Goal: Transaction & Acquisition: Purchase product/service

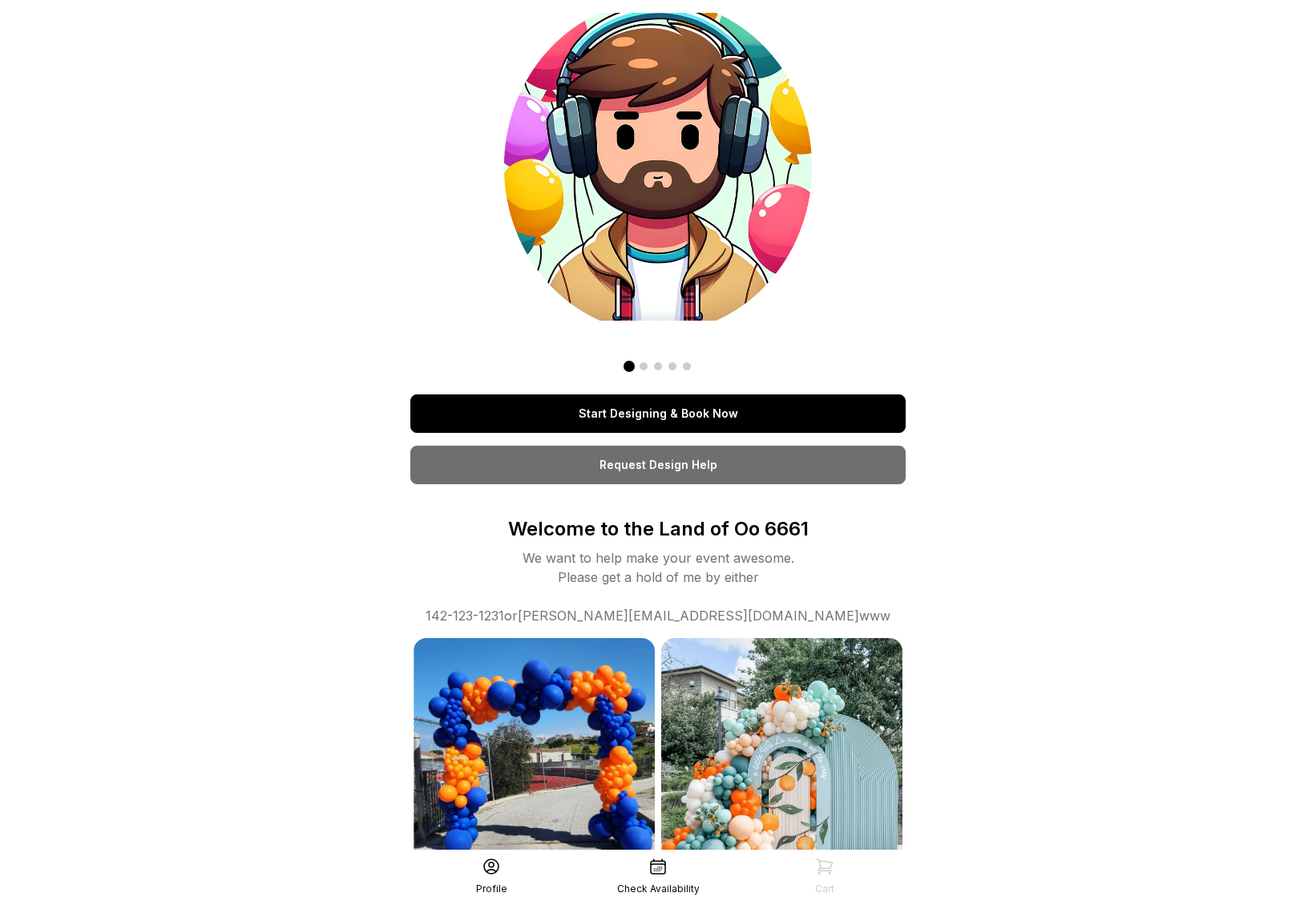
click at [621, 421] on link "Start Designing & Book Now" at bounding box center [658, 413] width 496 height 39
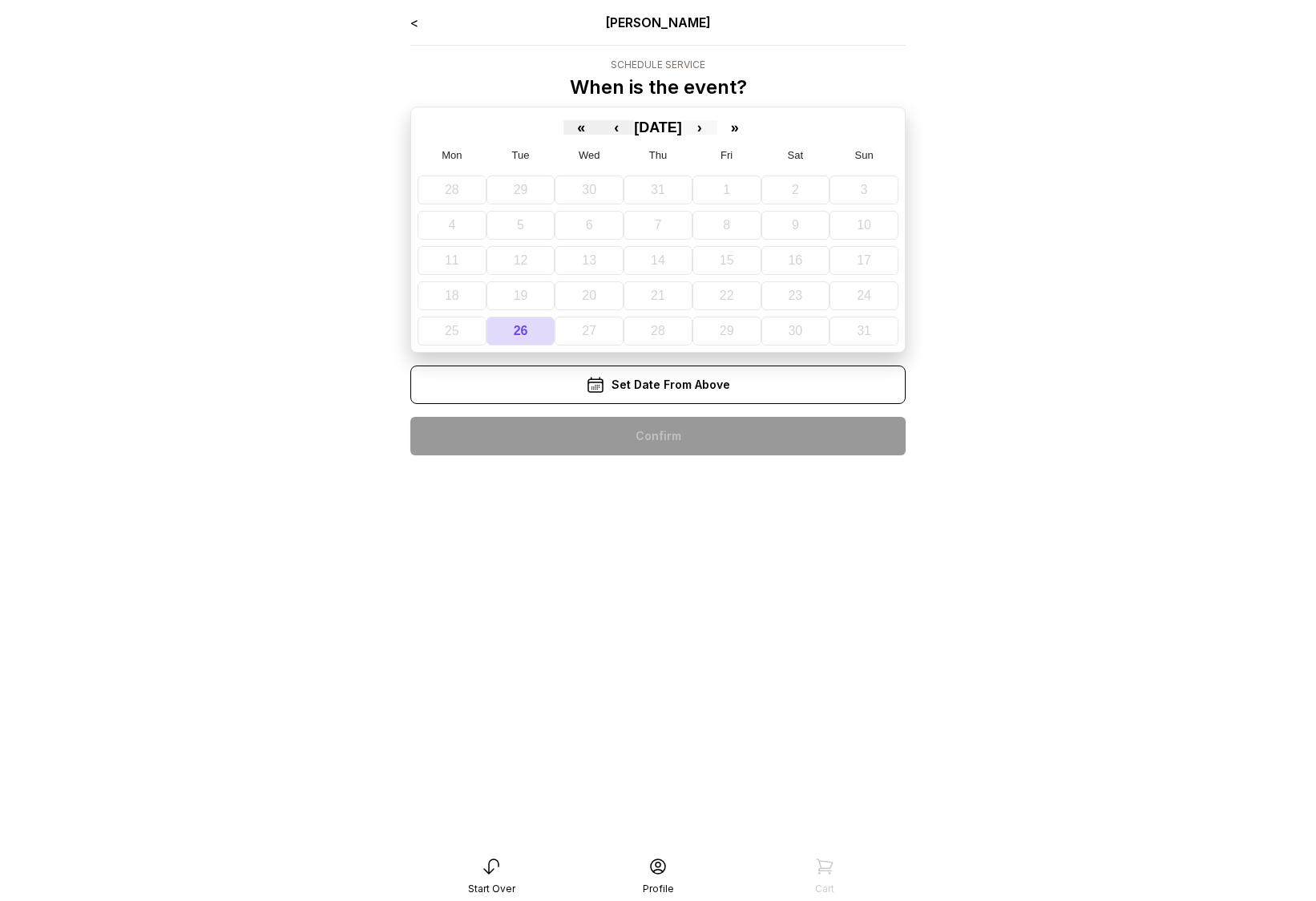
click at [710, 127] on button "›" at bounding box center [700, 127] width 35 height 15
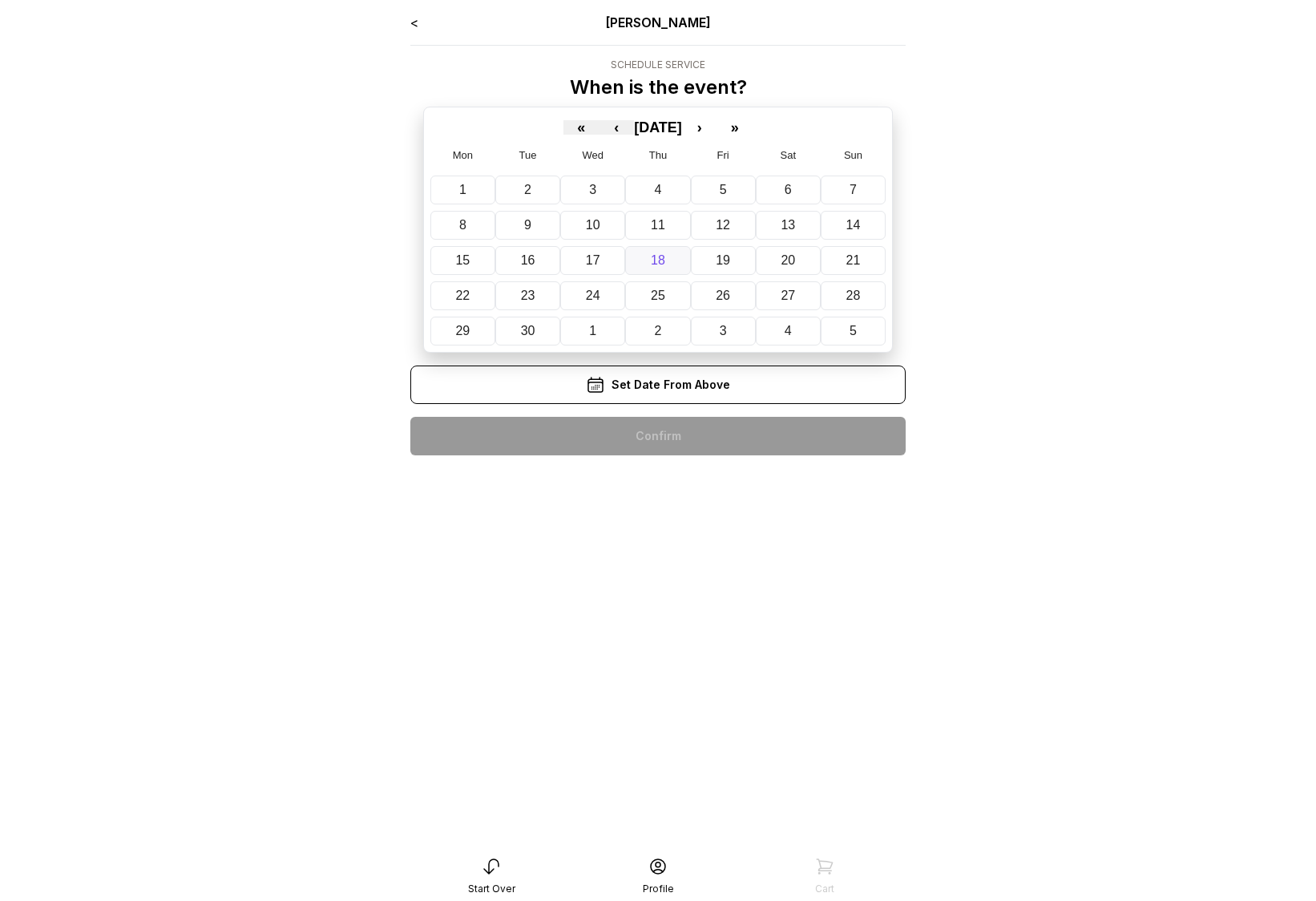
click at [687, 255] on button "18" at bounding box center [658, 260] width 65 height 29
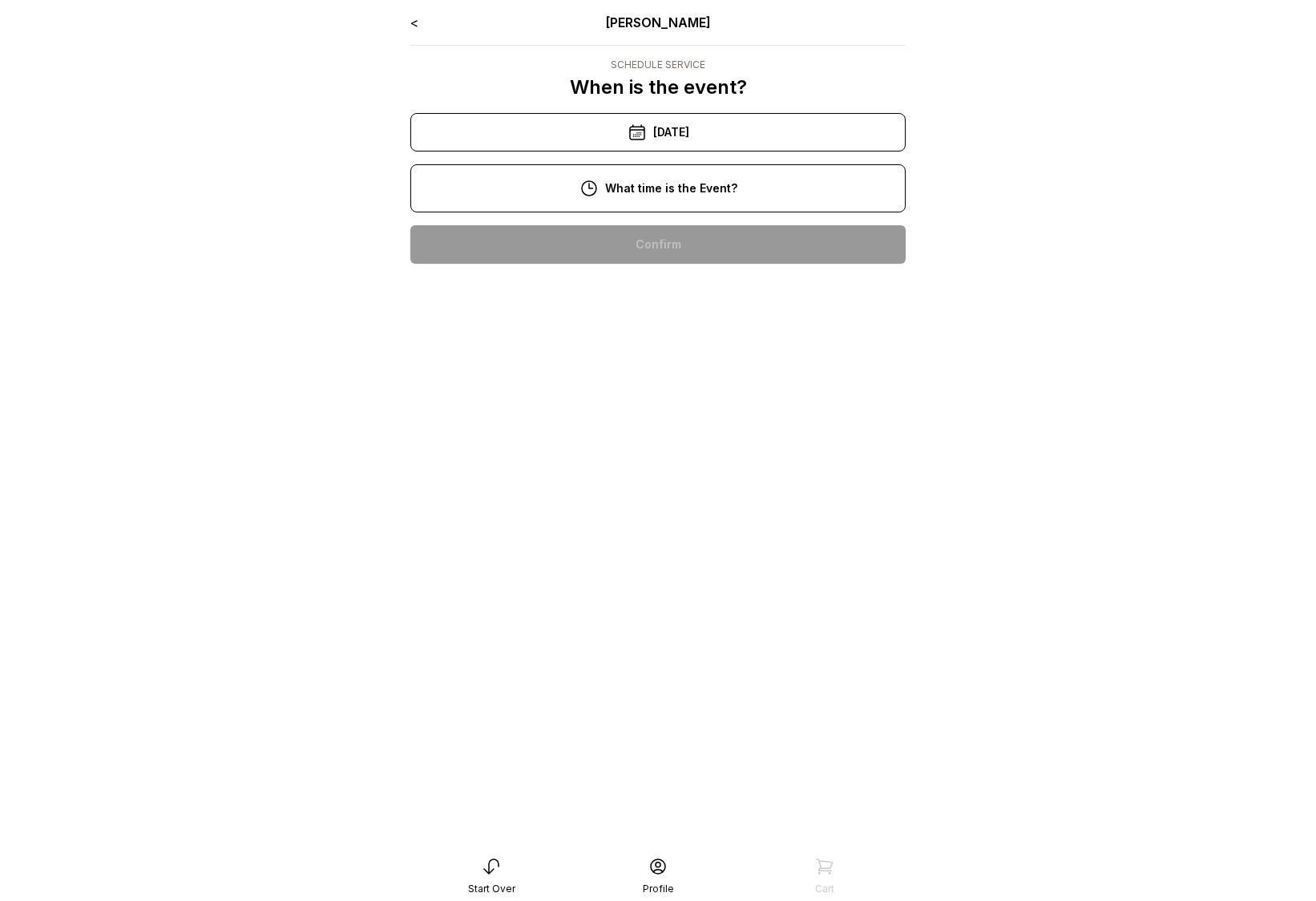
click at [666, 246] on div "10:00 am" at bounding box center [658, 244] width 470 height 39
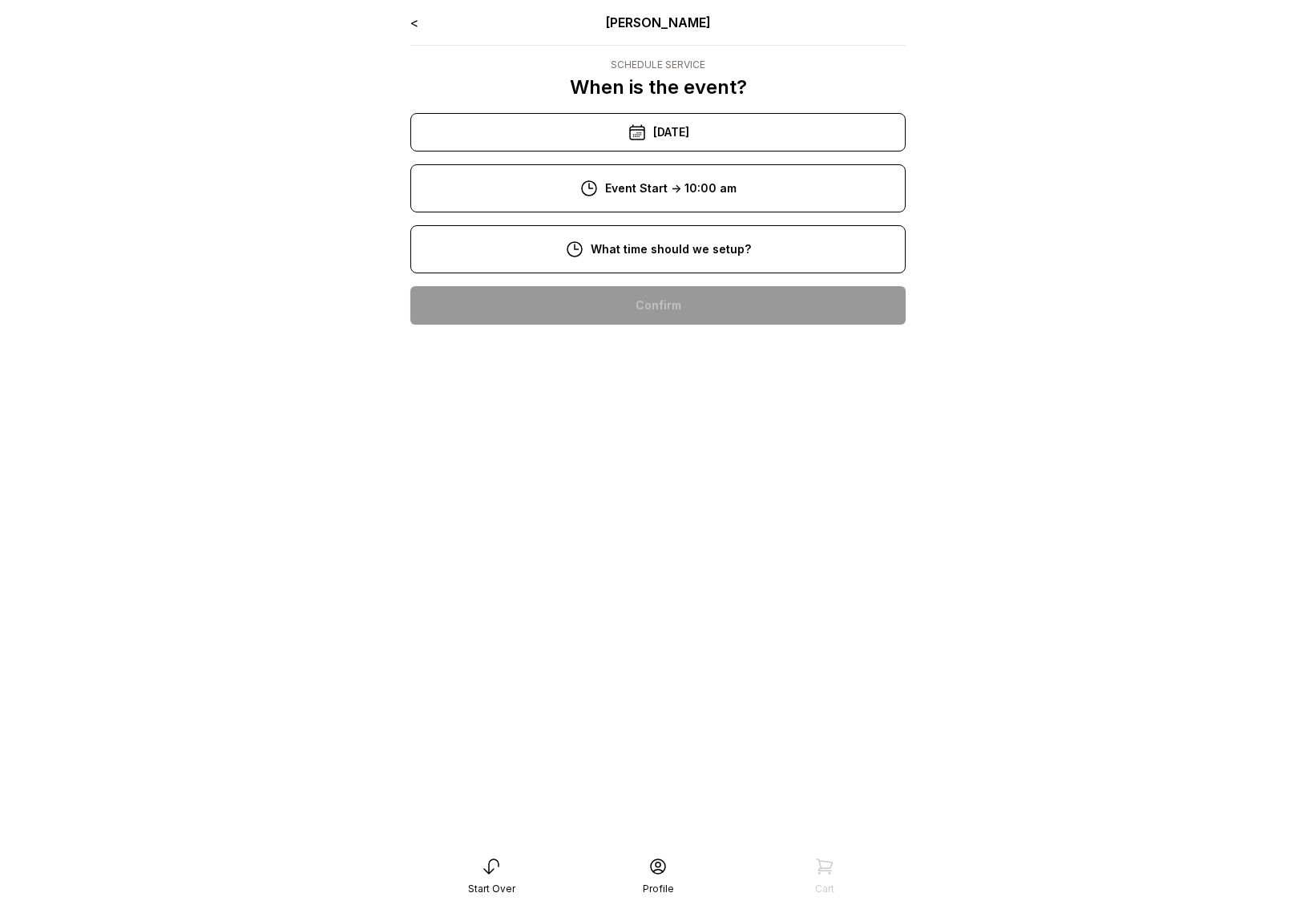
click at [659, 296] on div "8:00 am" at bounding box center [658, 305] width 470 height 39
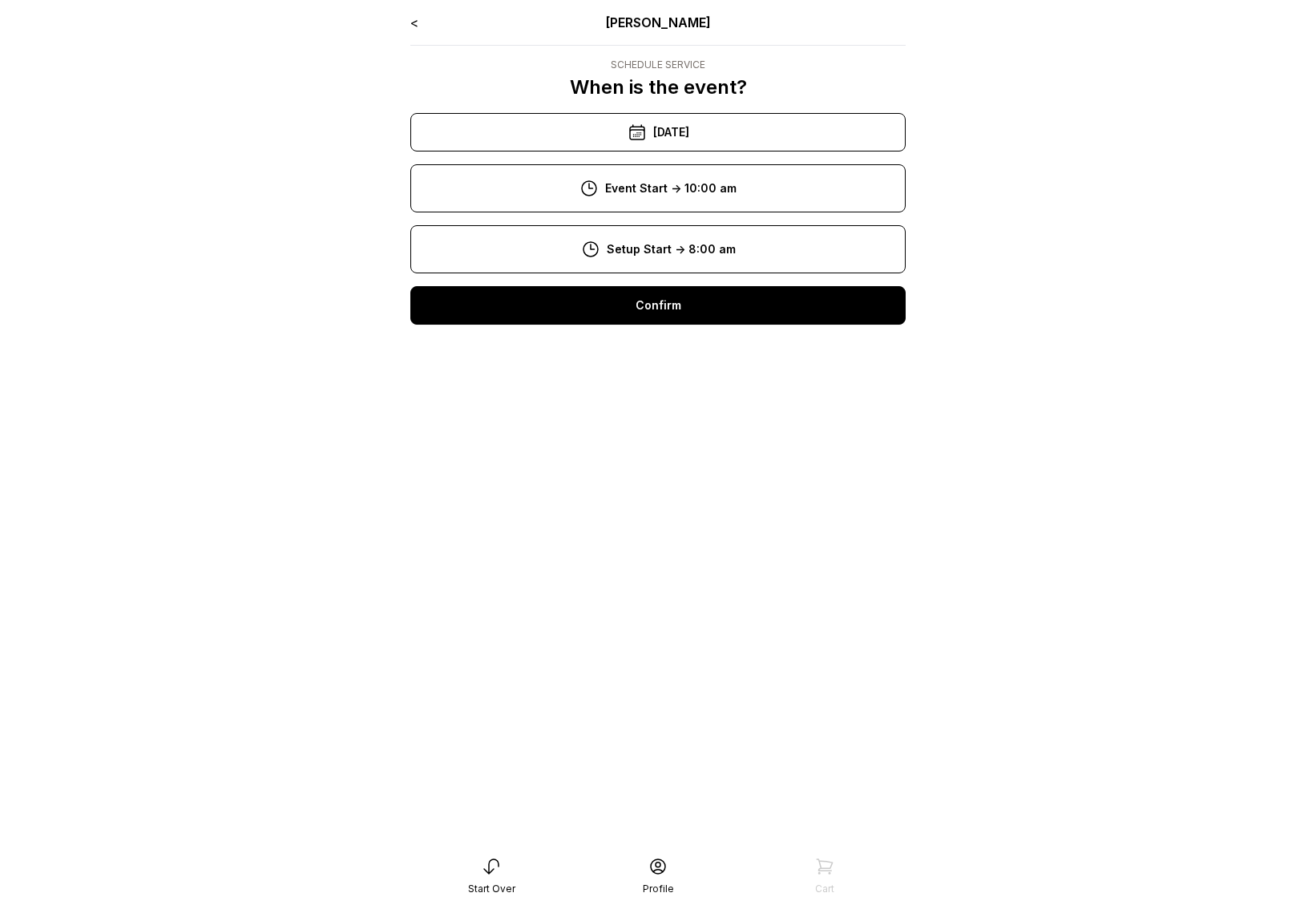
click at [656, 305] on div "Confirm" at bounding box center [658, 305] width 496 height 39
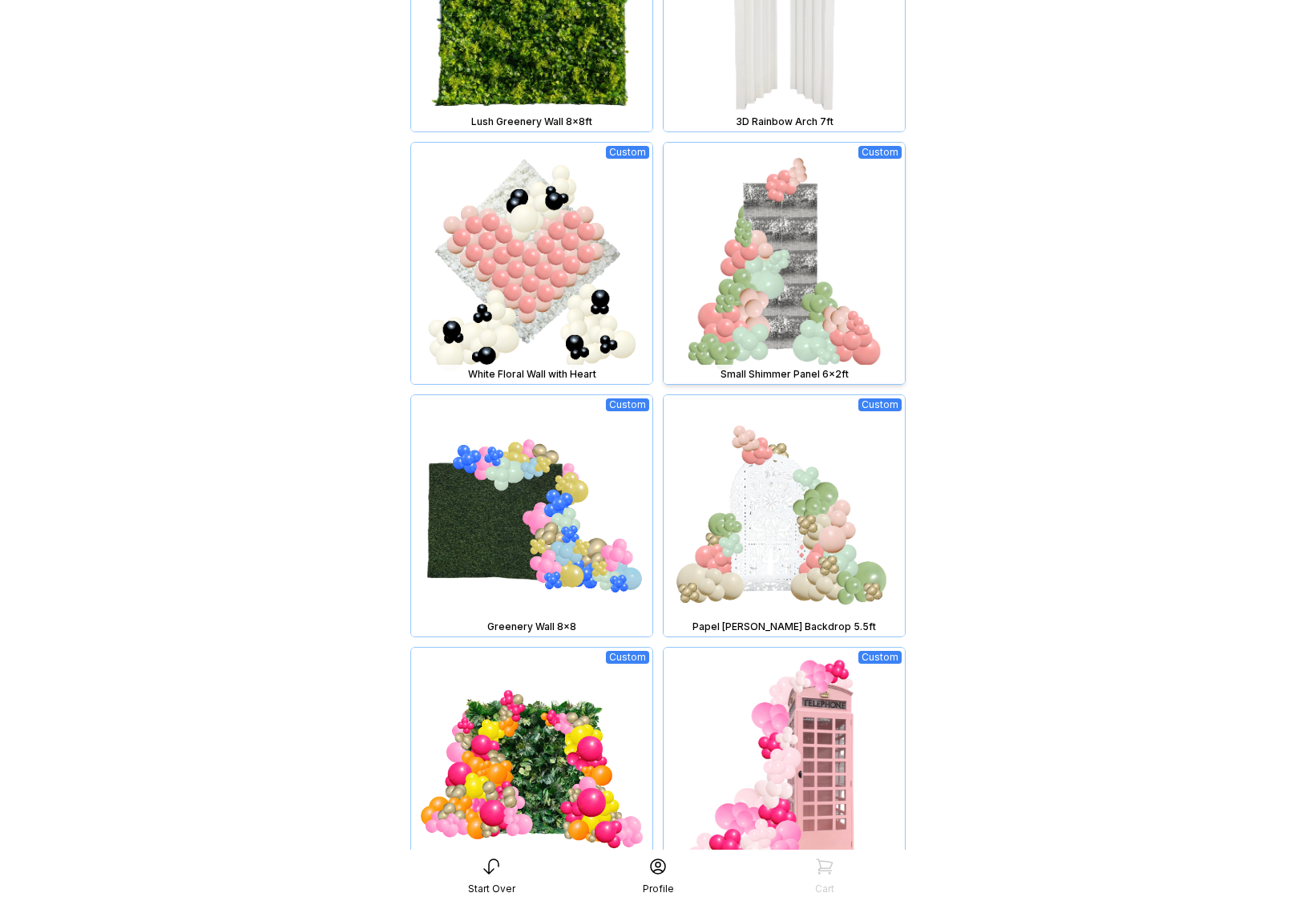
scroll to position [1063, 0]
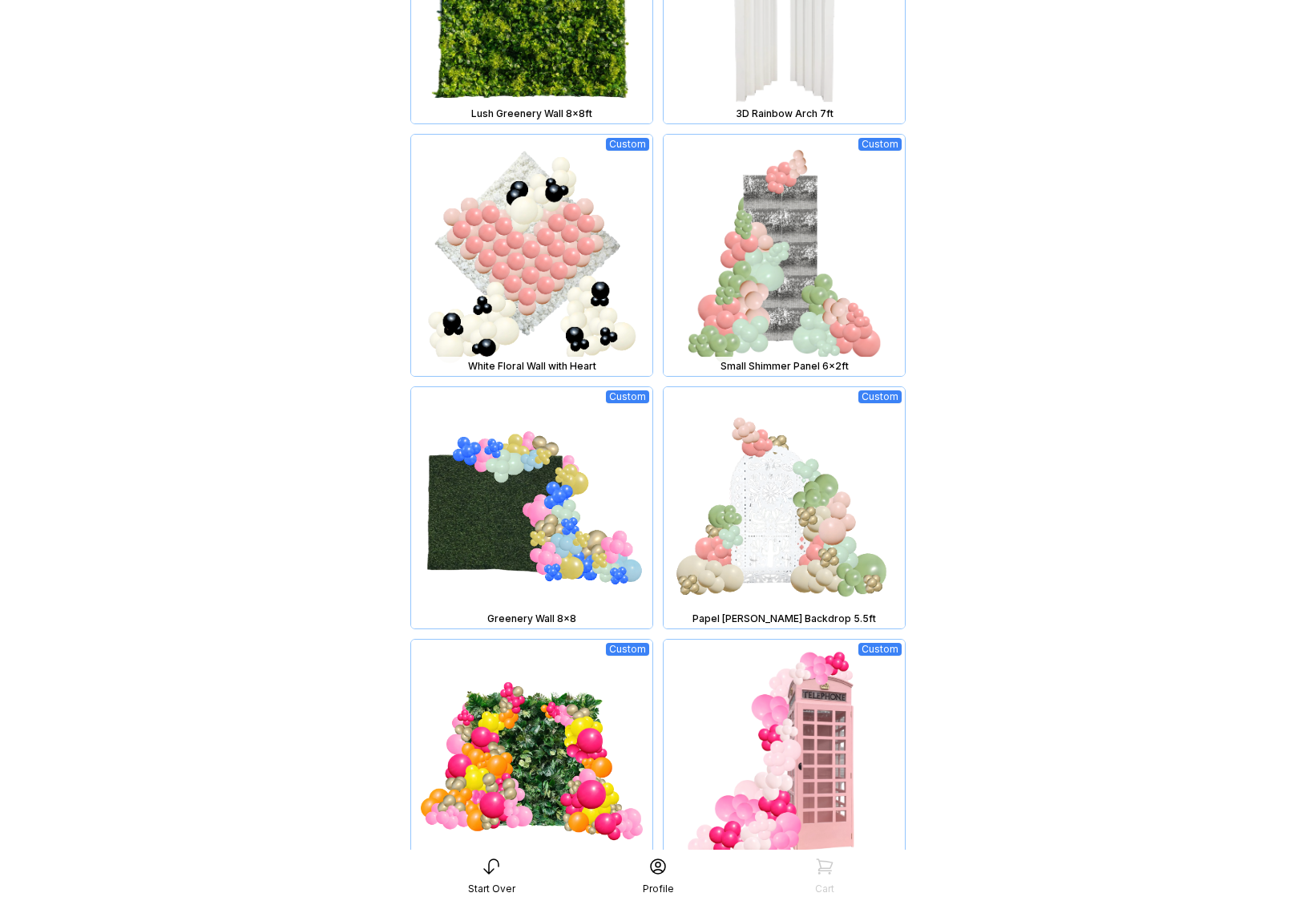
click at [784, 575] on img at bounding box center [783, 507] width 241 height 241
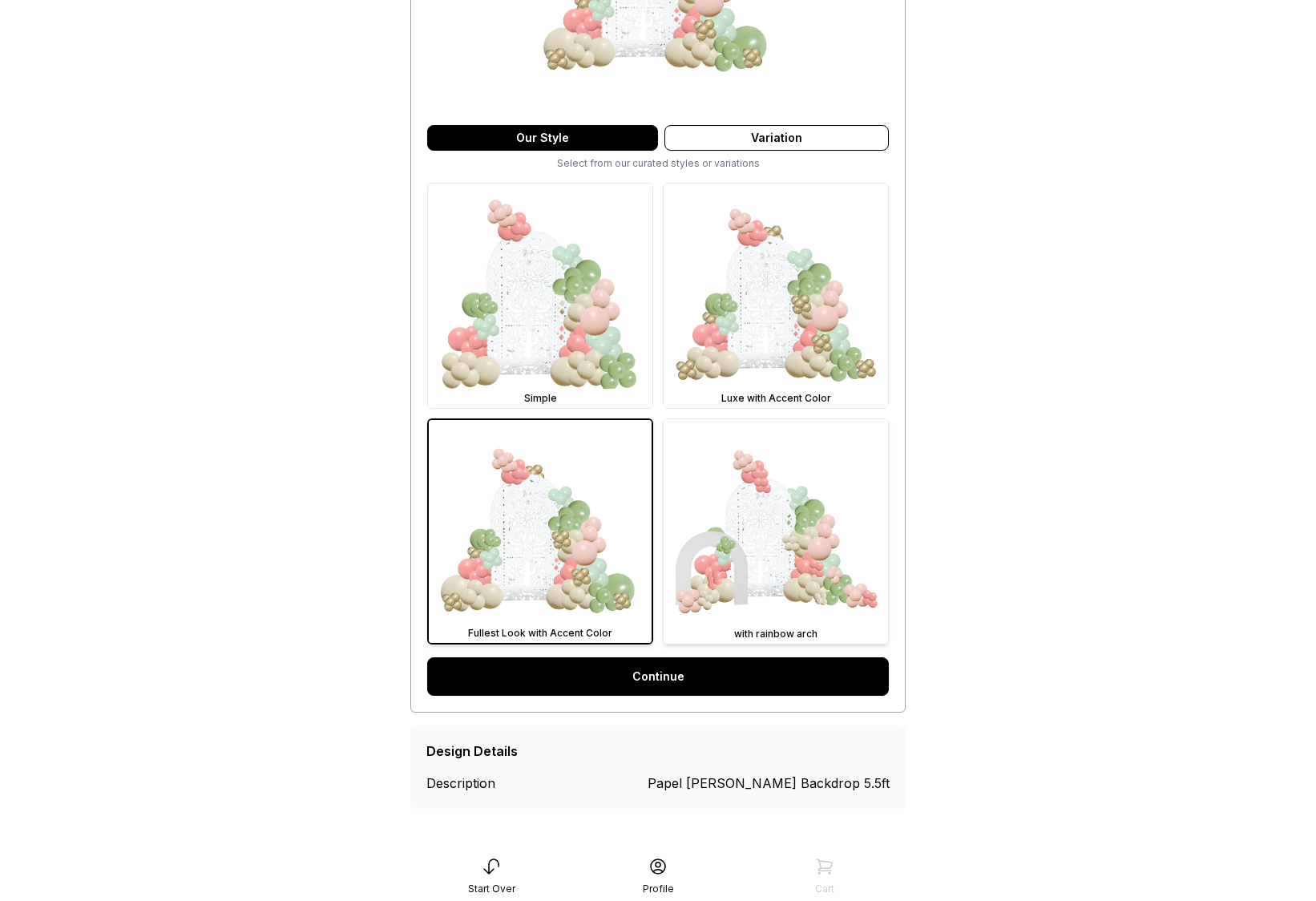
scroll to position [313, 0]
click at [729, 688] on link "Continue" at bounding box center [658, 675] width 462 height 39
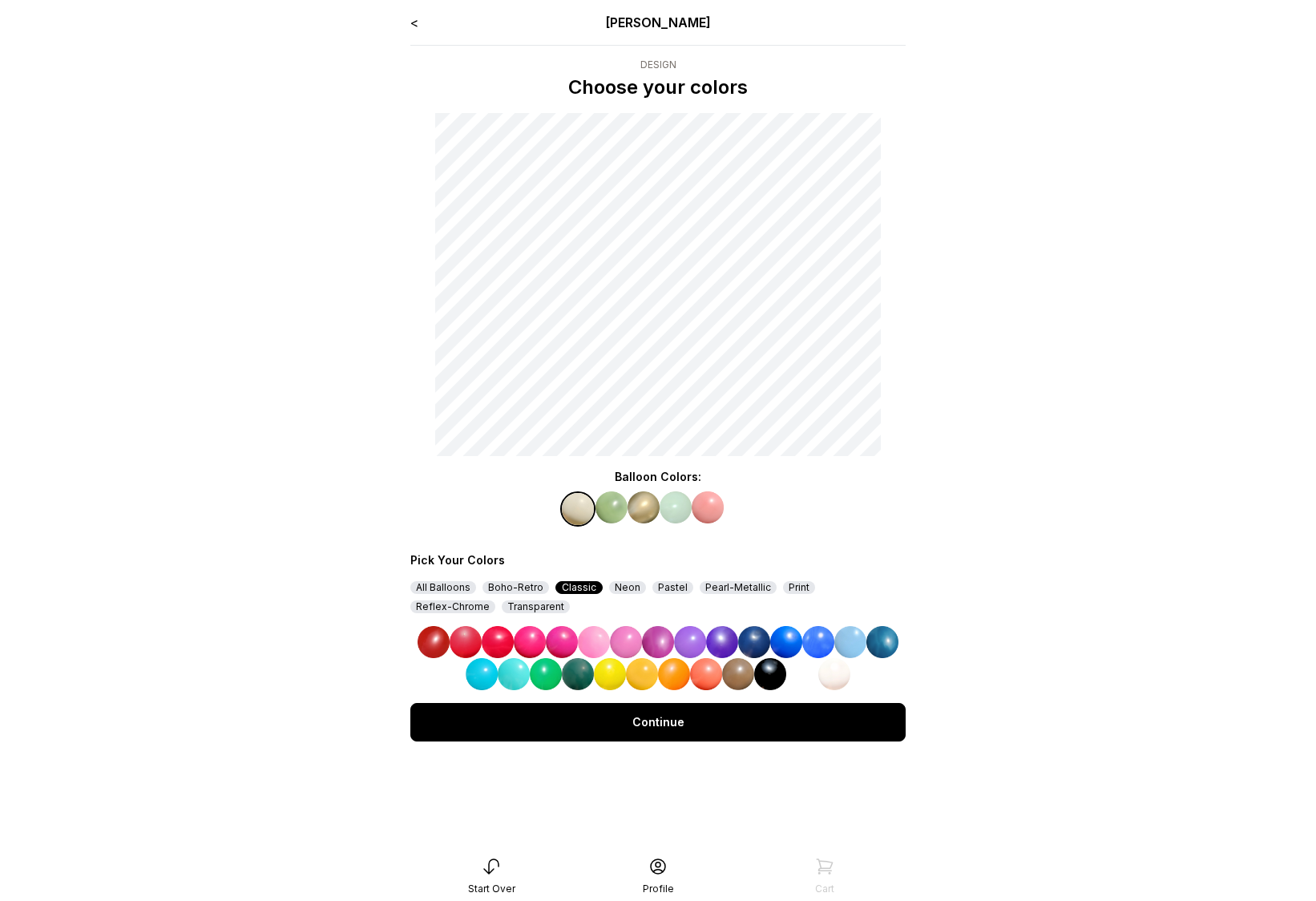
scroll to position [3, 0]
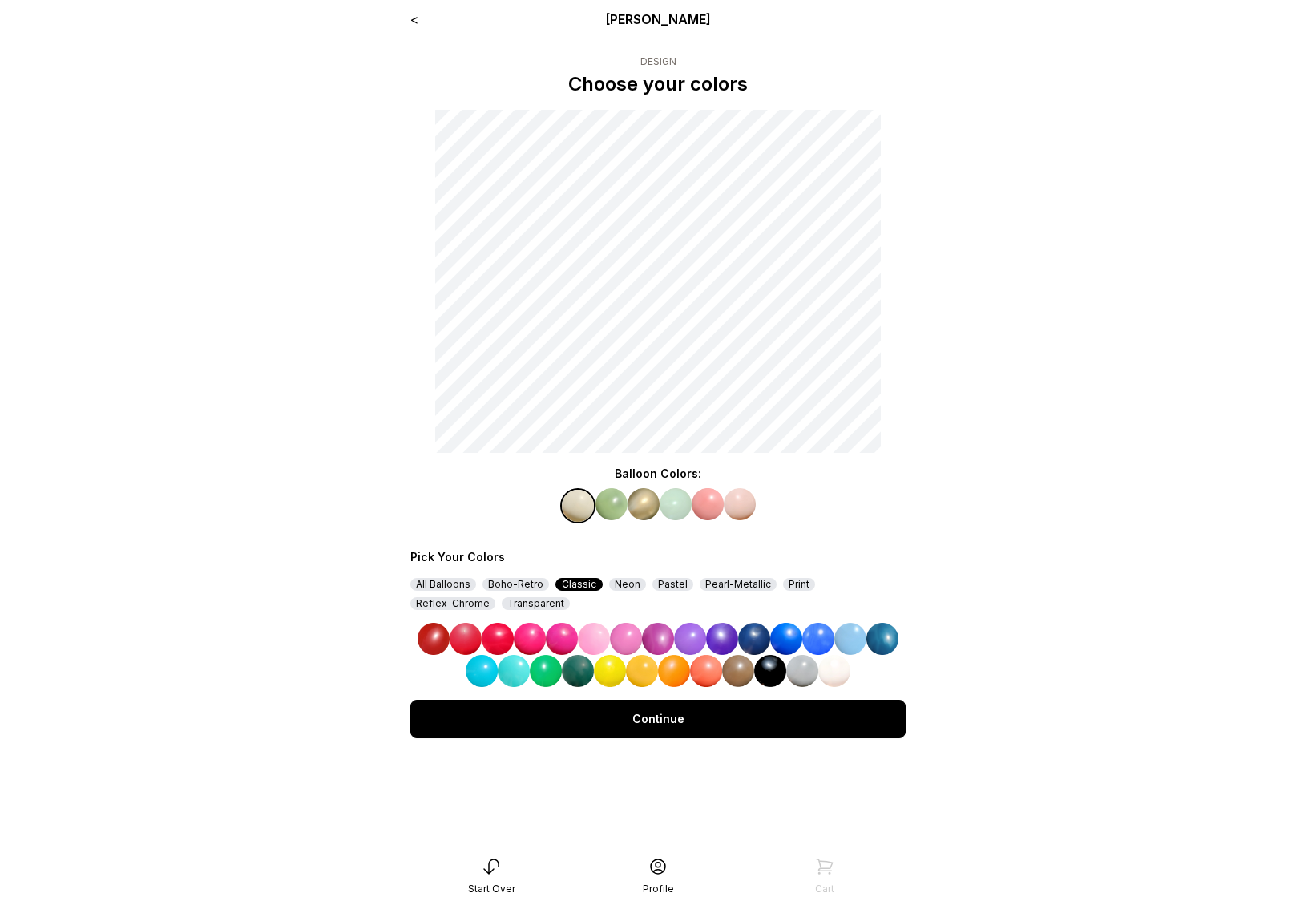
click at [602, 635] on img at bounding box center [594, 639] width 32 height 32
click at [613, 500] on img at bounding box center [612, 504] width 32 height 32
click at [682, 641] on img at bounding box center [690, 639] width 32 height 32
click at [639, 500] on img at bounding box center [644, 504] width 32 height 32
click at [729, 634] on img at bounding box center [722, 639] width 32 height 32
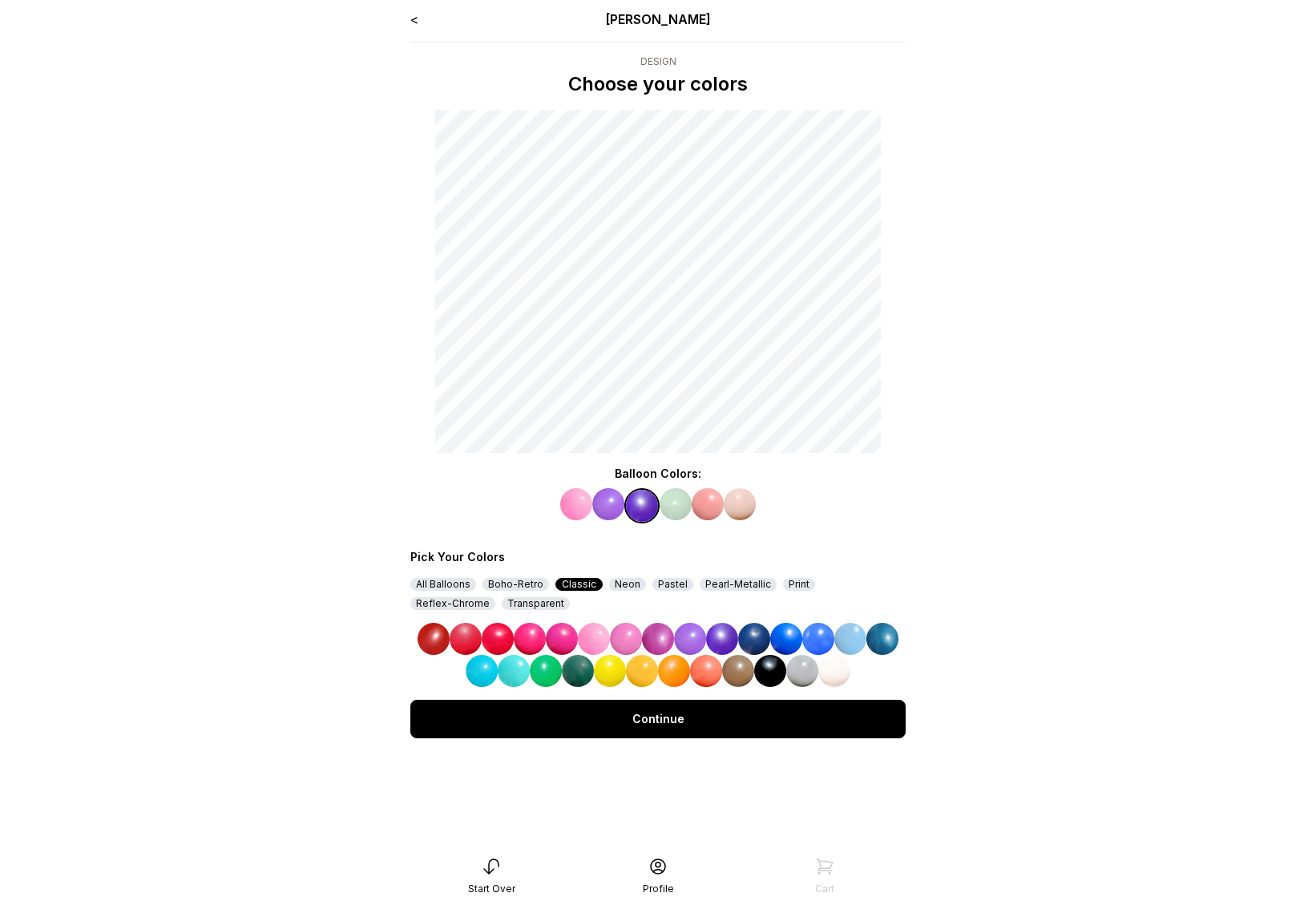
click at [681, 500] on img at bounding box center [675, 504] width 32 height 32
click at [777, 636] on img at bounding box center [787, 639] width 32 height 32
click at [700, 509] on img at bounding box center [708, 504] width 32 height 32
click at [864, 641] on img at bounding box center [850, 639] width 32 height 32
click at [743, 511] on img at bounding box center [740, 504] width 32 height 32
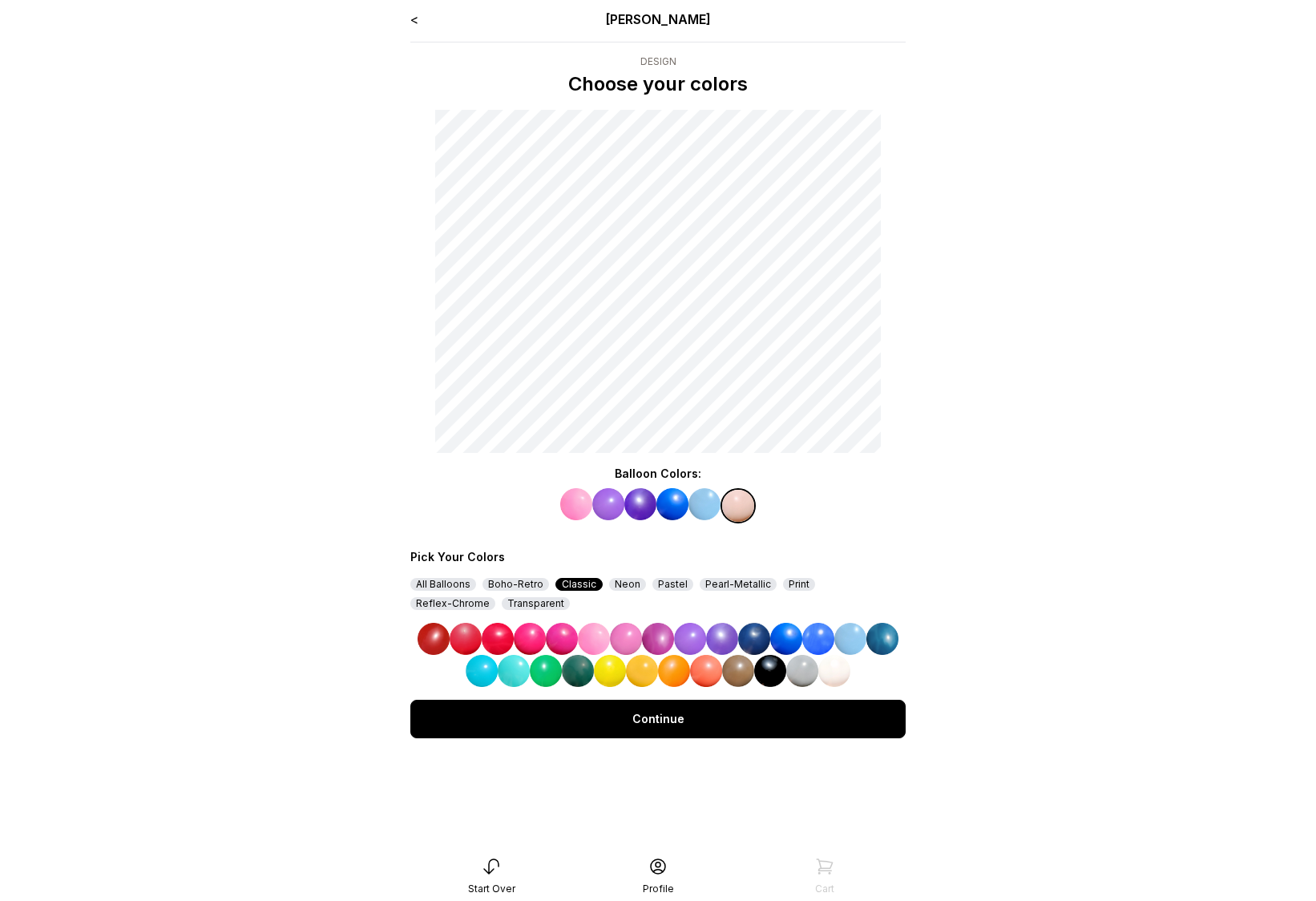
drag, startPoint x: 724, startPoint y: 636, endPoint x: 733, endPoint y: 667, distance: 32.3
click at [724, 636] on img at bounding box center [722, 639] width 32 height 32
click at [721, 709] on div "Continue" at bounding box center [658, 719] width 496 height 39
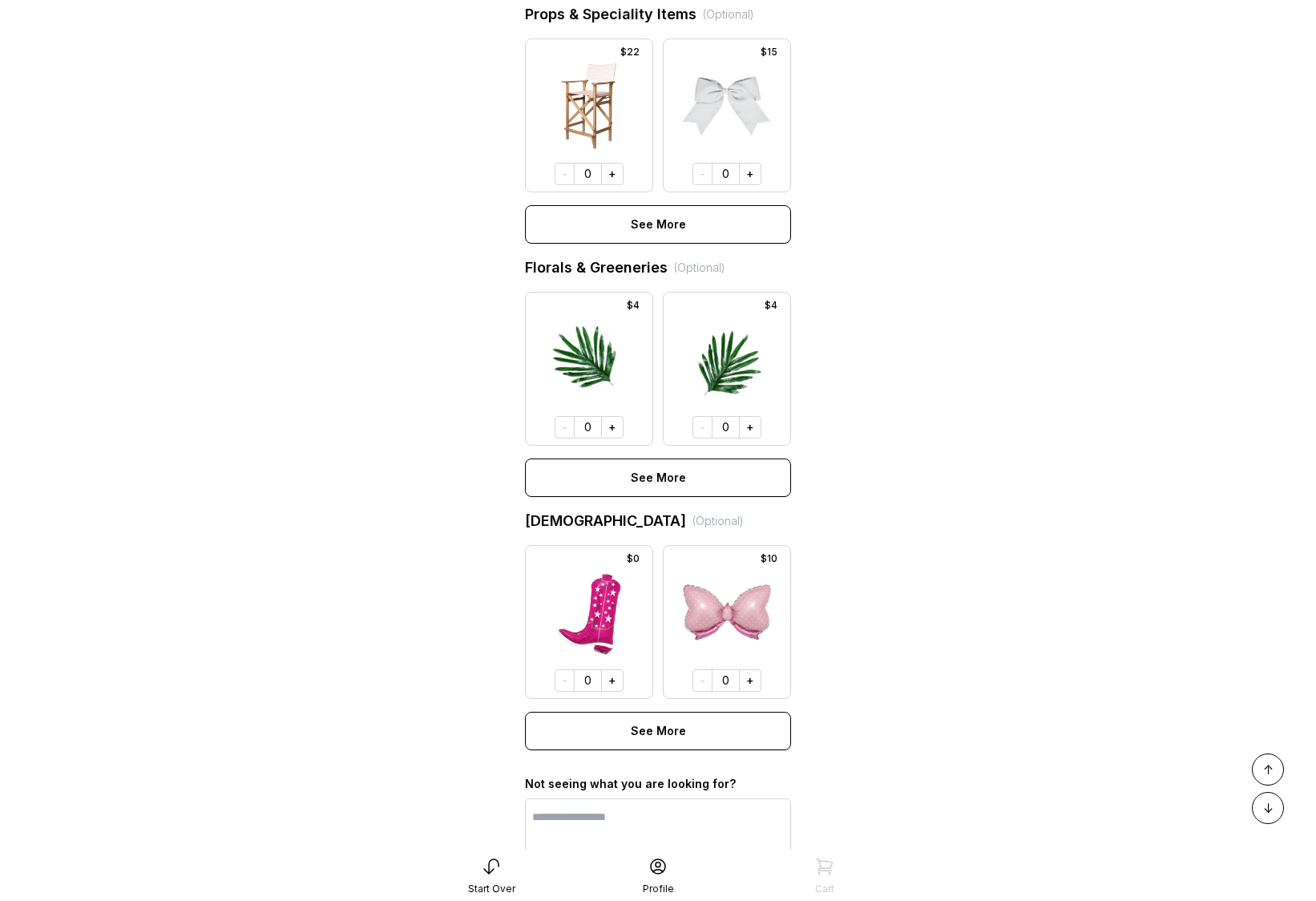
scroll to position [981, 0]
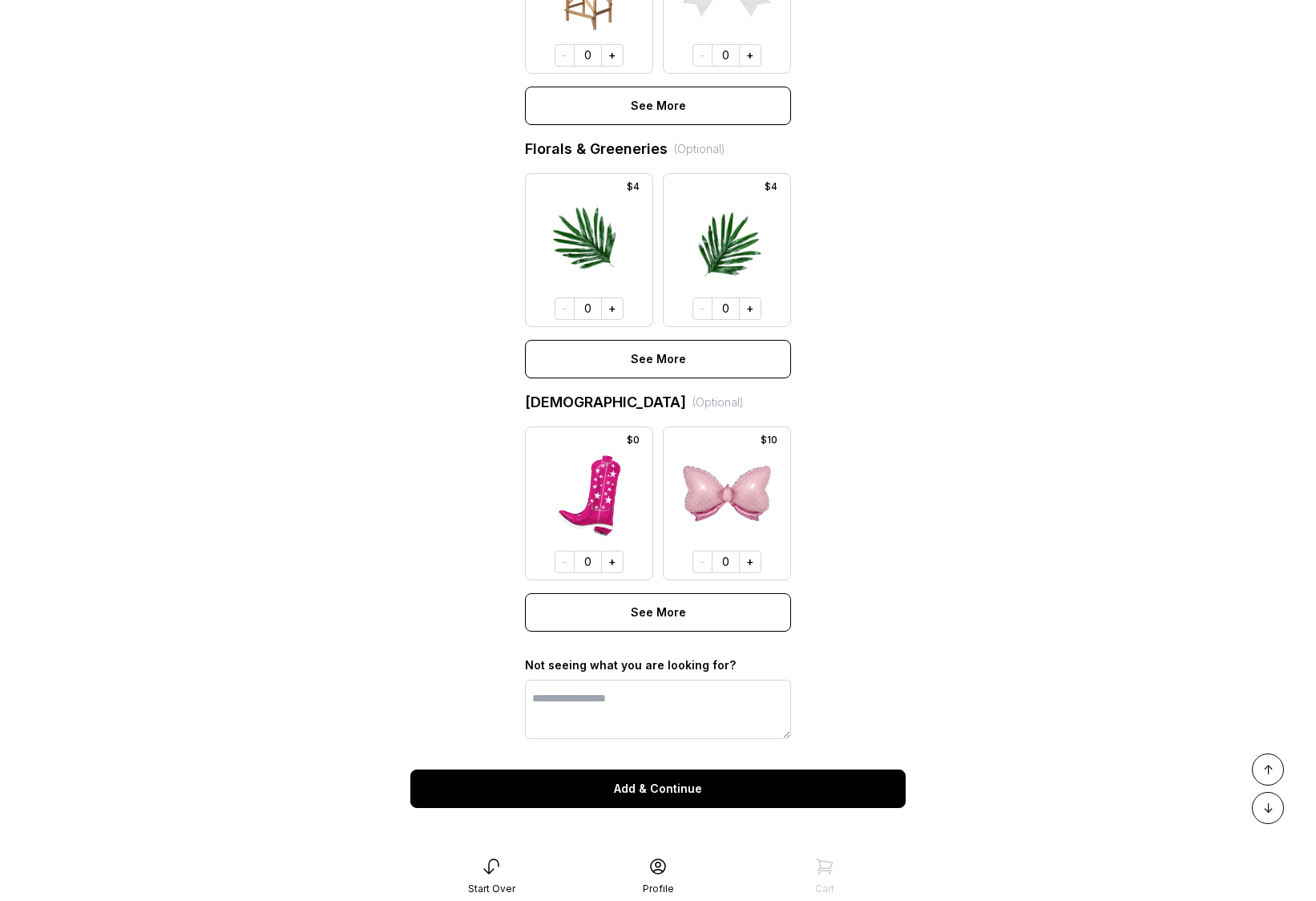
click at [683, 789] on button "Add & Continue" at bounding box center [658, 789] width 496 height 39
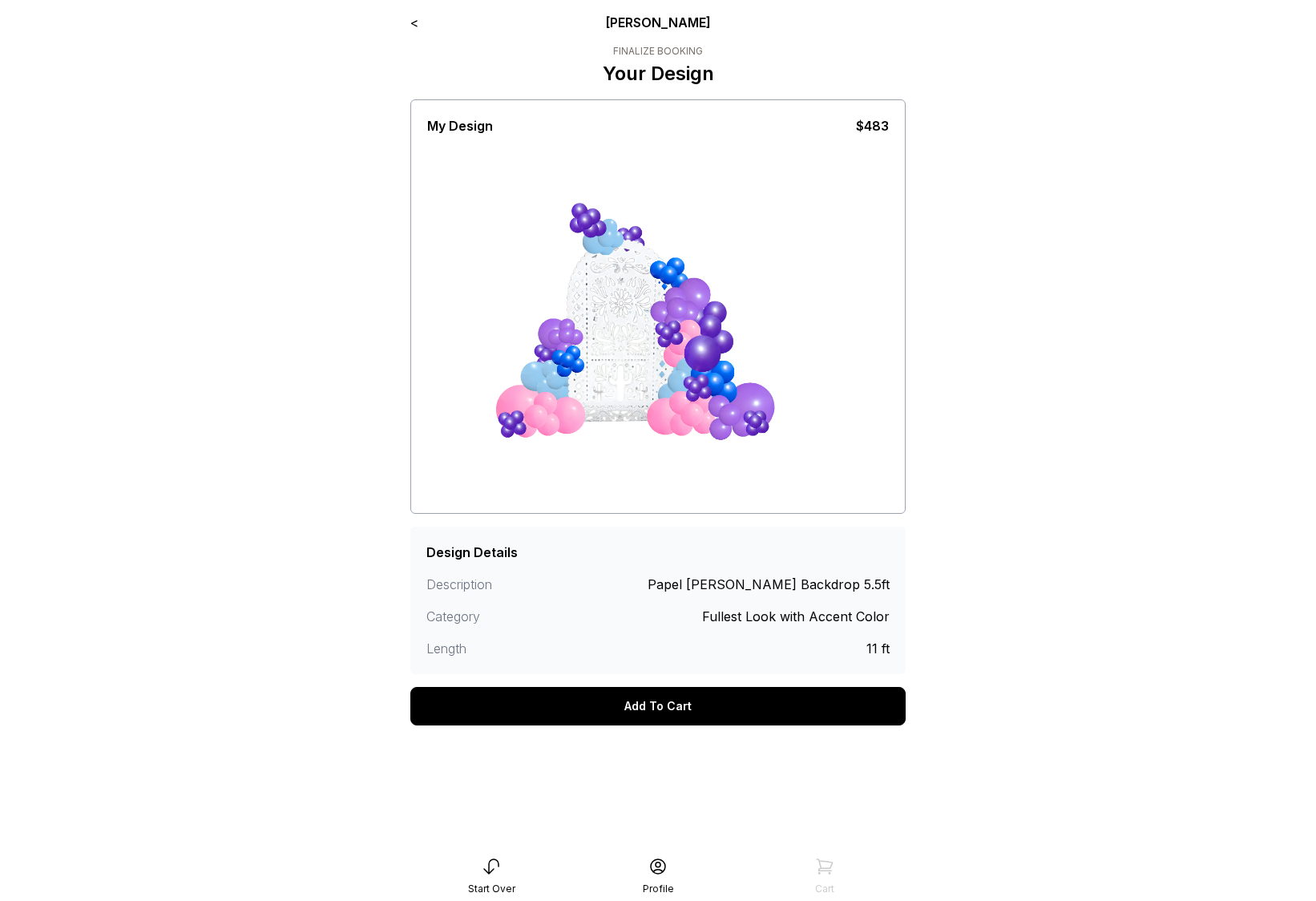
click at [683, 710] on div "Add To Cart" at bounding box center [658, 706] width 496 height 39
click at [644, 704] on div "Add To Cart" at bounding box center [658, 706] width 496 height 39
click at [643, 704] on div "Add To Cart" at bounding box center [658, 706] width 496 height 39
click at [641, 704] on div "Add To Cart" at bounding box center [658, 706] width 496 height 39
click at [640, 704] on div "Add To Cart" at bounding box center [658, 706] width 496 height 39
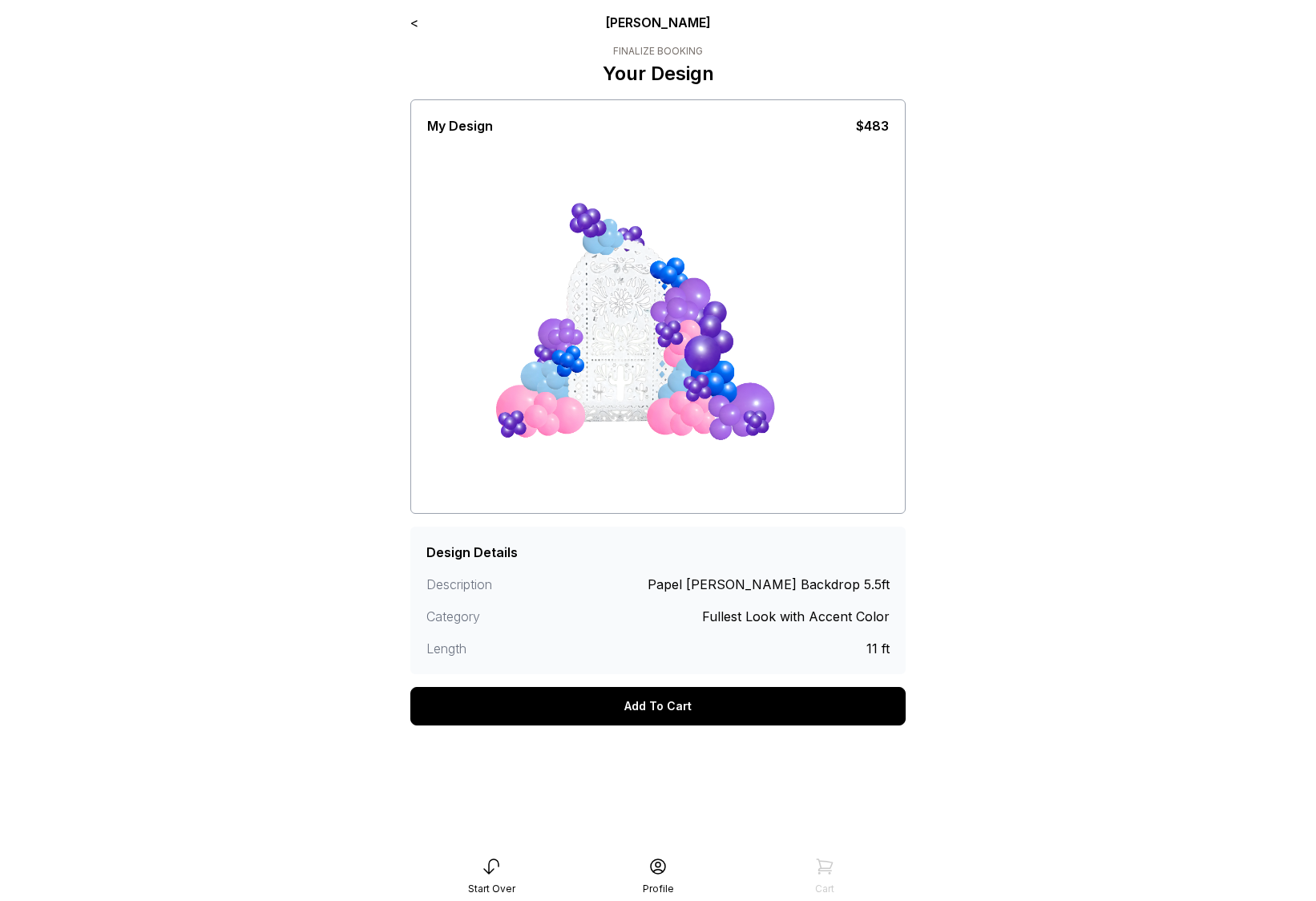
click at [641, 696] on div "Add To Cart" at bounding box center [658, 706] width 496 height 39
click at [641, 696] on div "Add To Cart" at bounding box center [658, 706] width 496 height 39
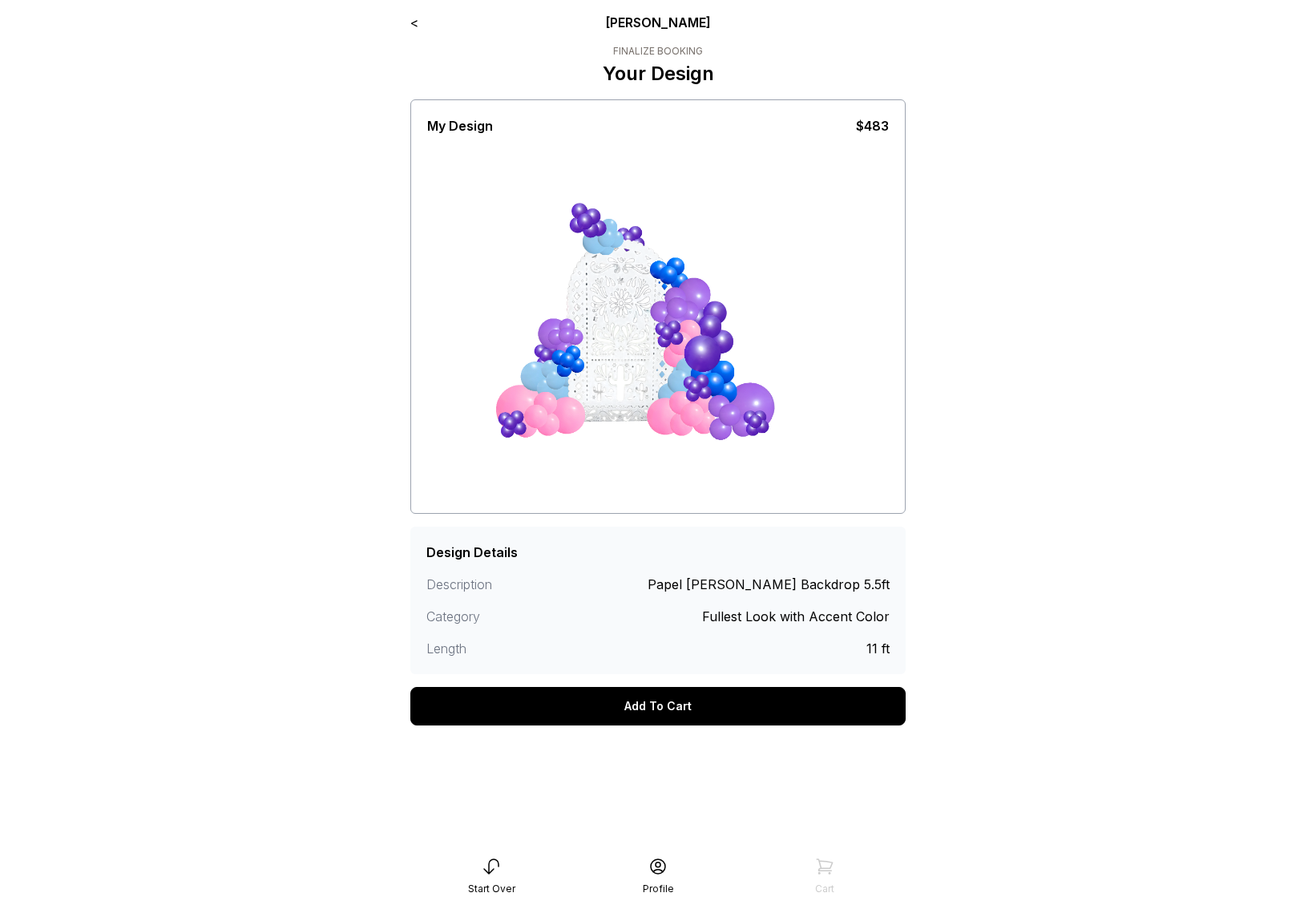
click at [641, 696] on div "Add To Cart" at bounding box center [658, 706] width 496 height 39
click at [641, 697] on div "Add To Cart" at bounding box center [658, 706] width 496 height 39
click at [418, 26] on link "<" at bounding box center [414, 23] width 8 height 16
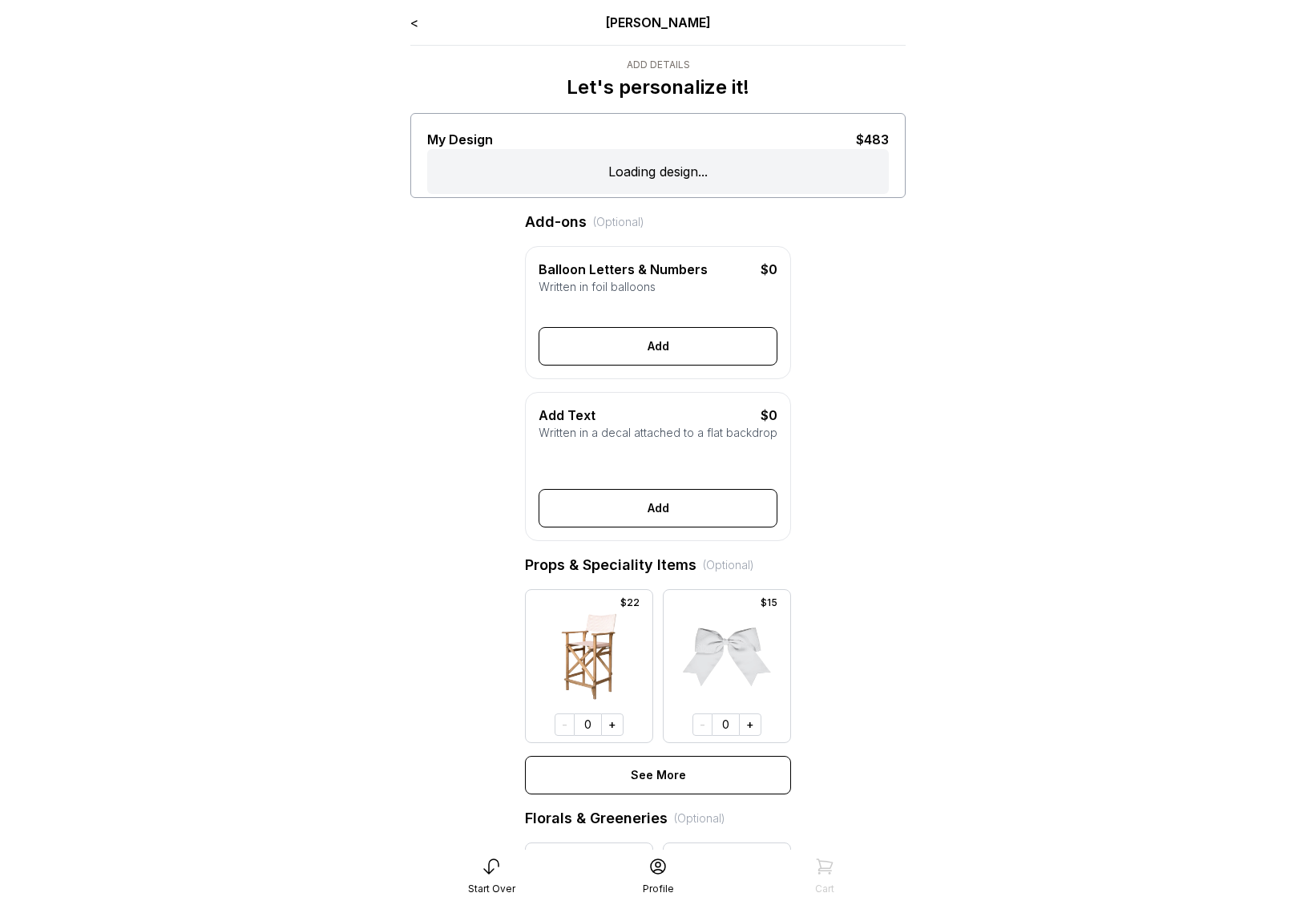
click at [413, 19] on link "<" at bounding box center [414, 23] width 8 height 16
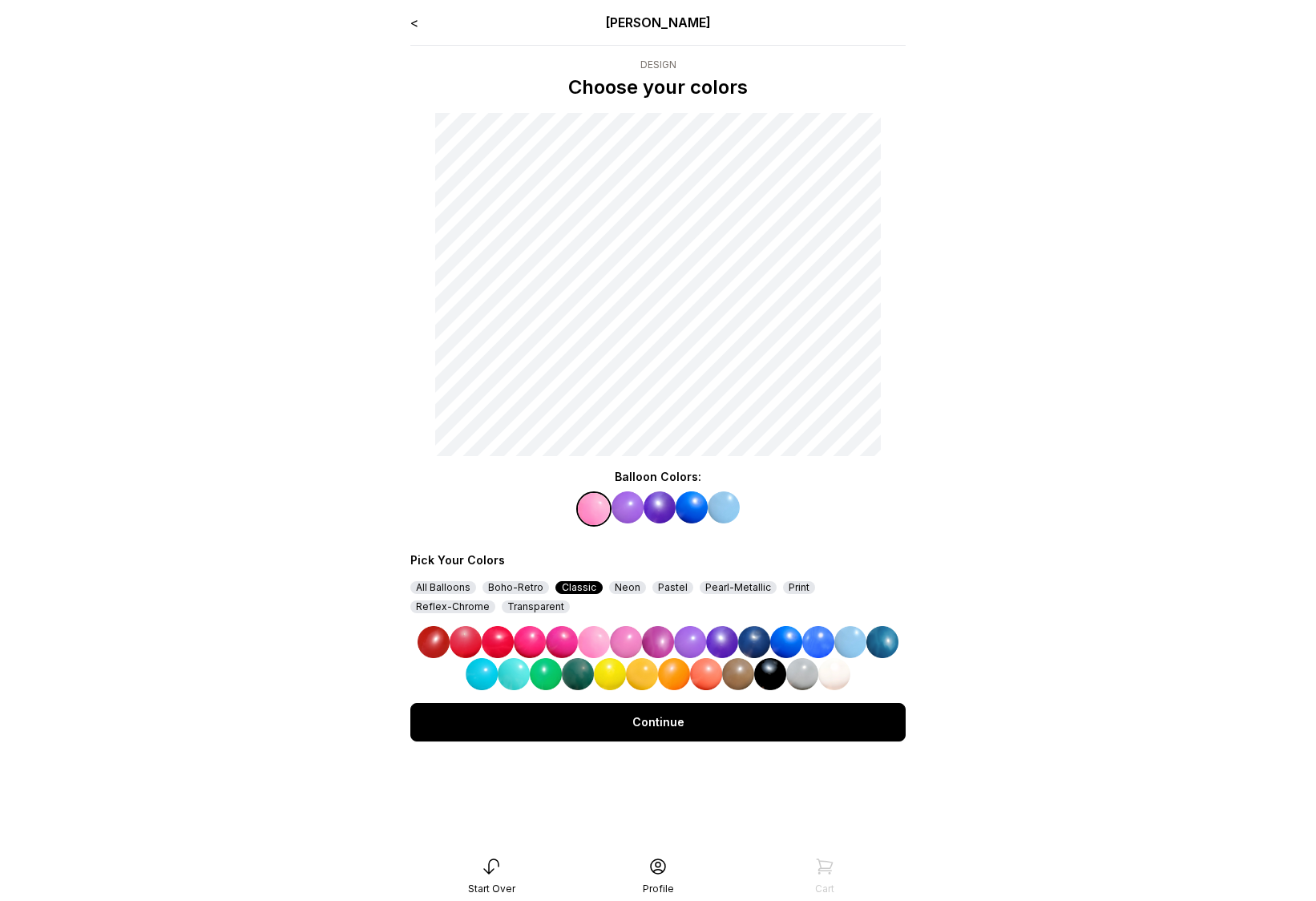
click at [766, 722] on div "Continue" at bounding box center [658, 722] width 496 height 39
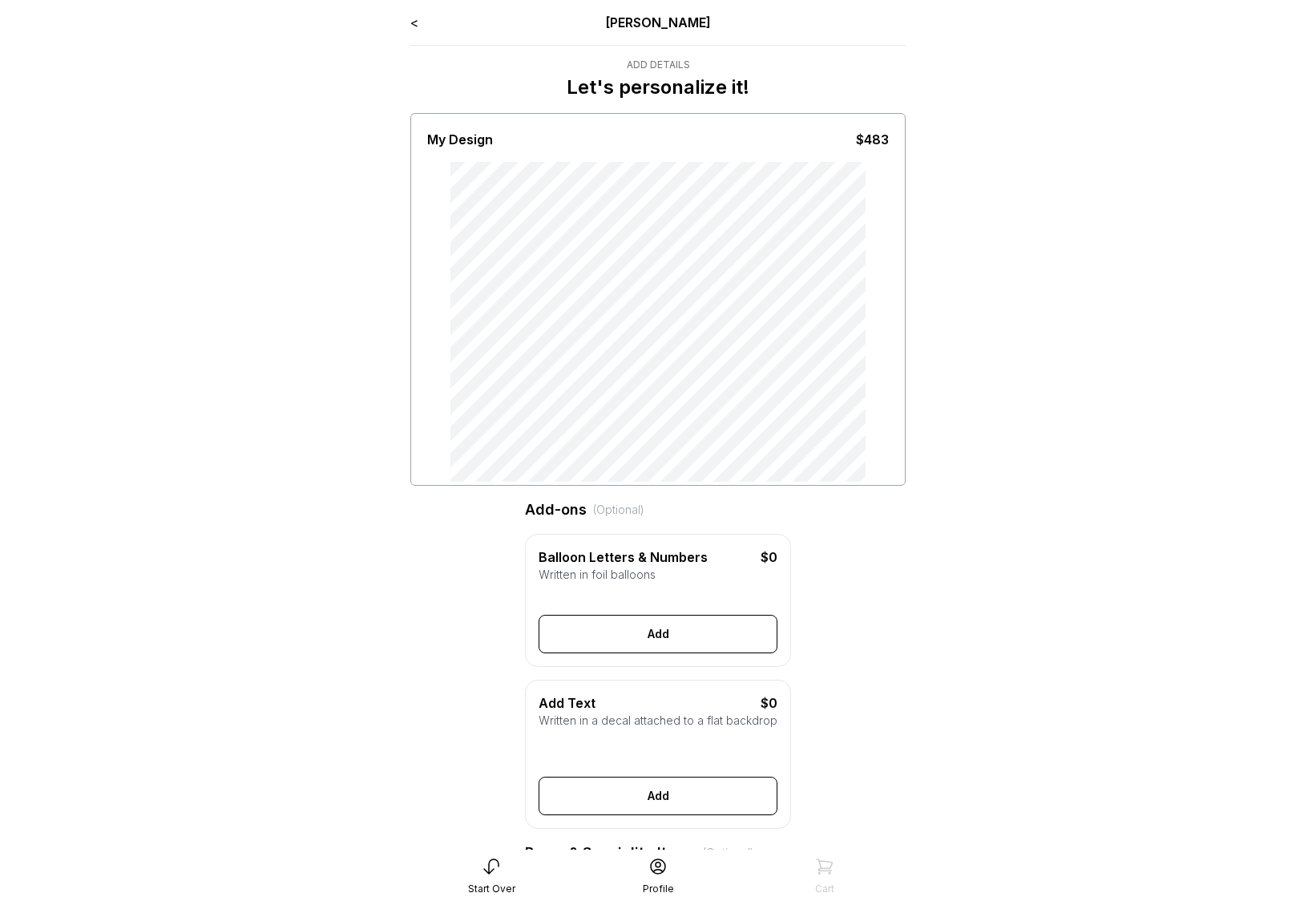
click at [417, 21] on link "<" at bounding box center [414, 23] width 8 height 16
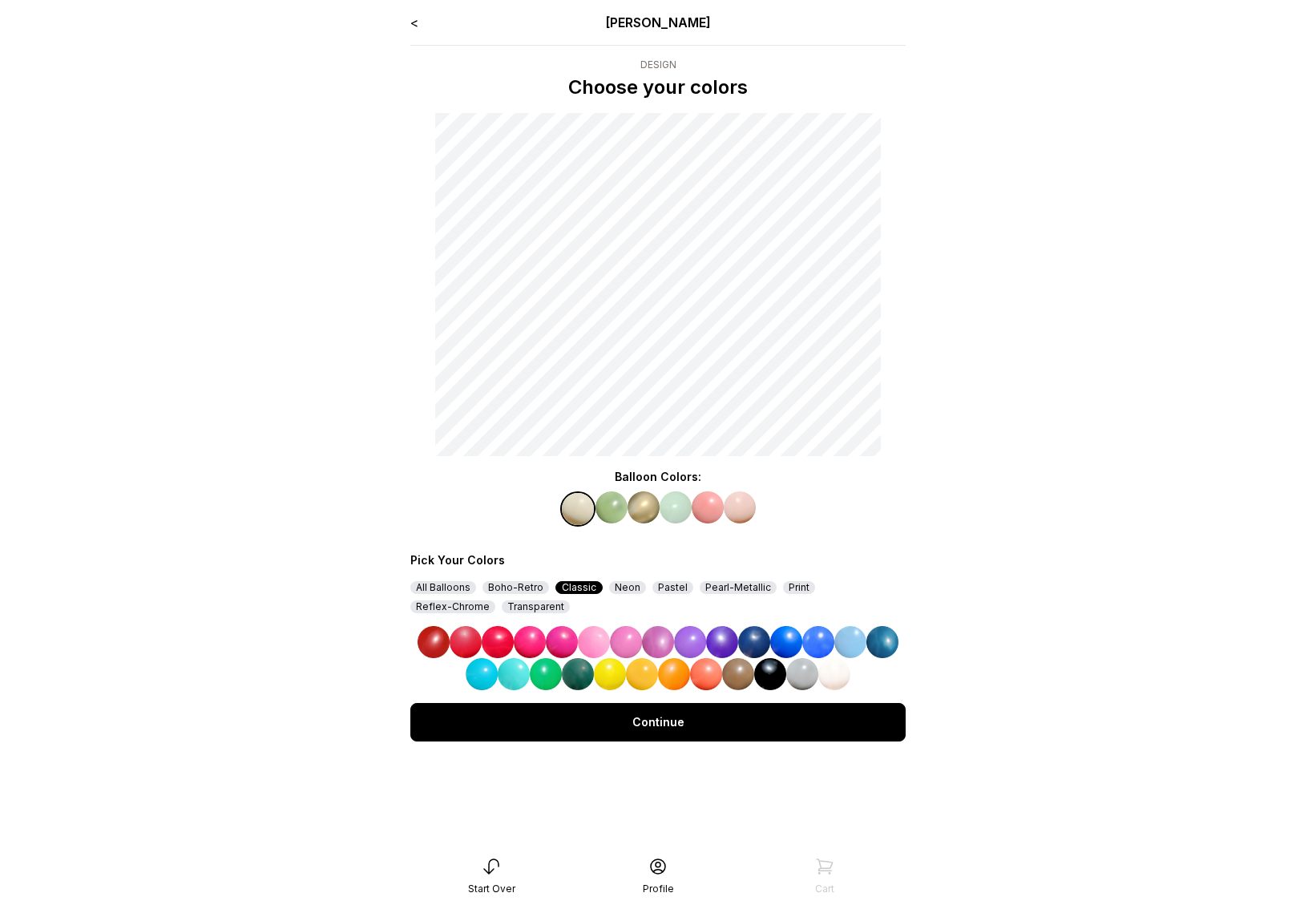
click at [655, 646] on img at bounding box center [658, 642] width 32 height 32
click at [608, 509] on img at bounding box center [612, 508] width 32 height 32
click at [724, 634] on img at bounding box center [722, 642] width 32 height 32
click at [745, 648] on img at bounding box center [754, 642] width 32 height 32
click at [637, 509] on img at bounding box center [644, 508] width 32 height 32
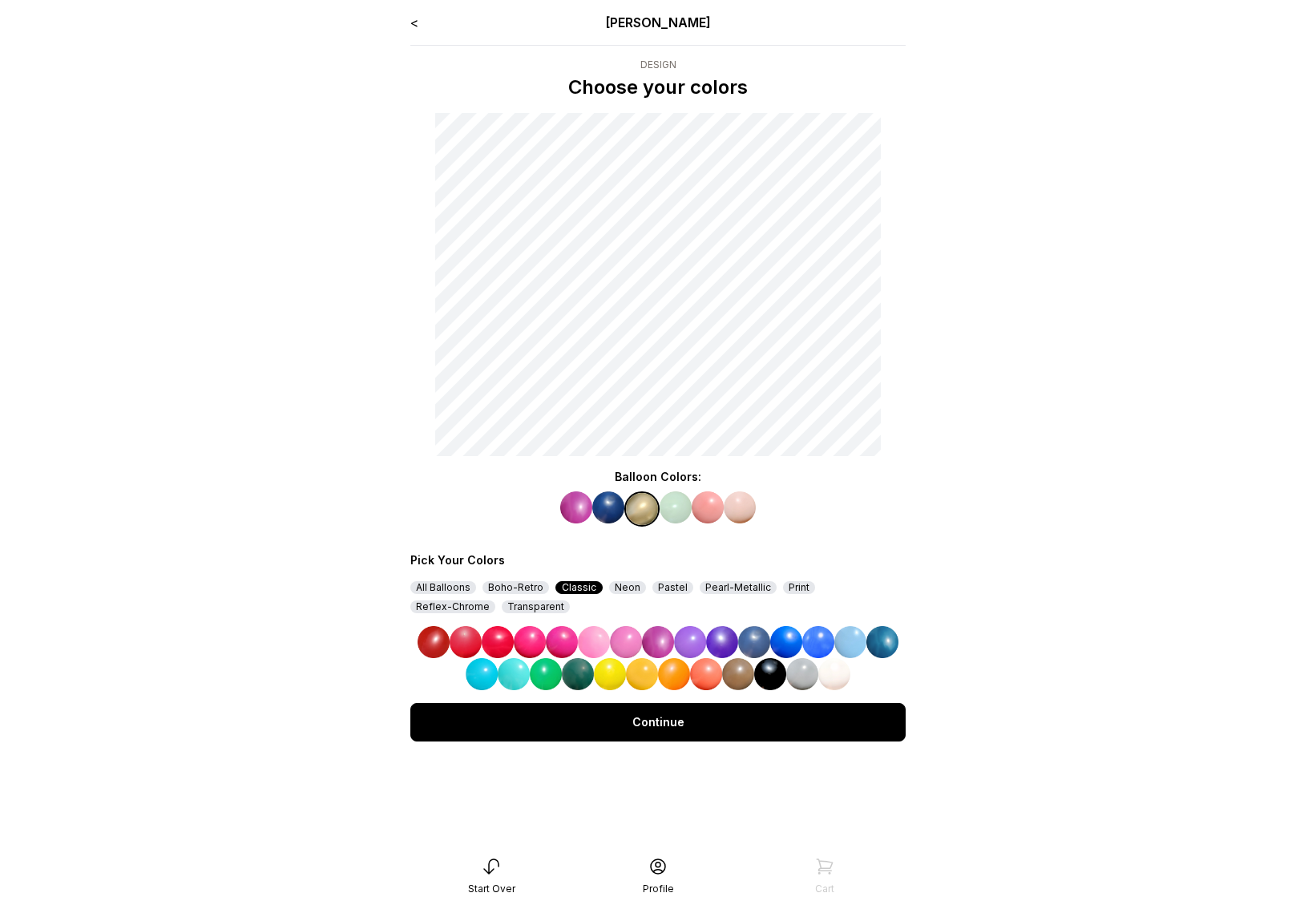
click at [759, 645] on img at bounding box center [754, 642] width 32 height 32
click at [717, 644] on img at bounding box center [722, 642] width 32 height 32
click at [686, 510] on img at bounding box center [675, 508] width 32 height 32
click at [688, 642] on img at bounding box center [690, 642] width 32 height 32
click at [658, 714] on div "Continue" at bounding box center [658, 722] width 496 height 39
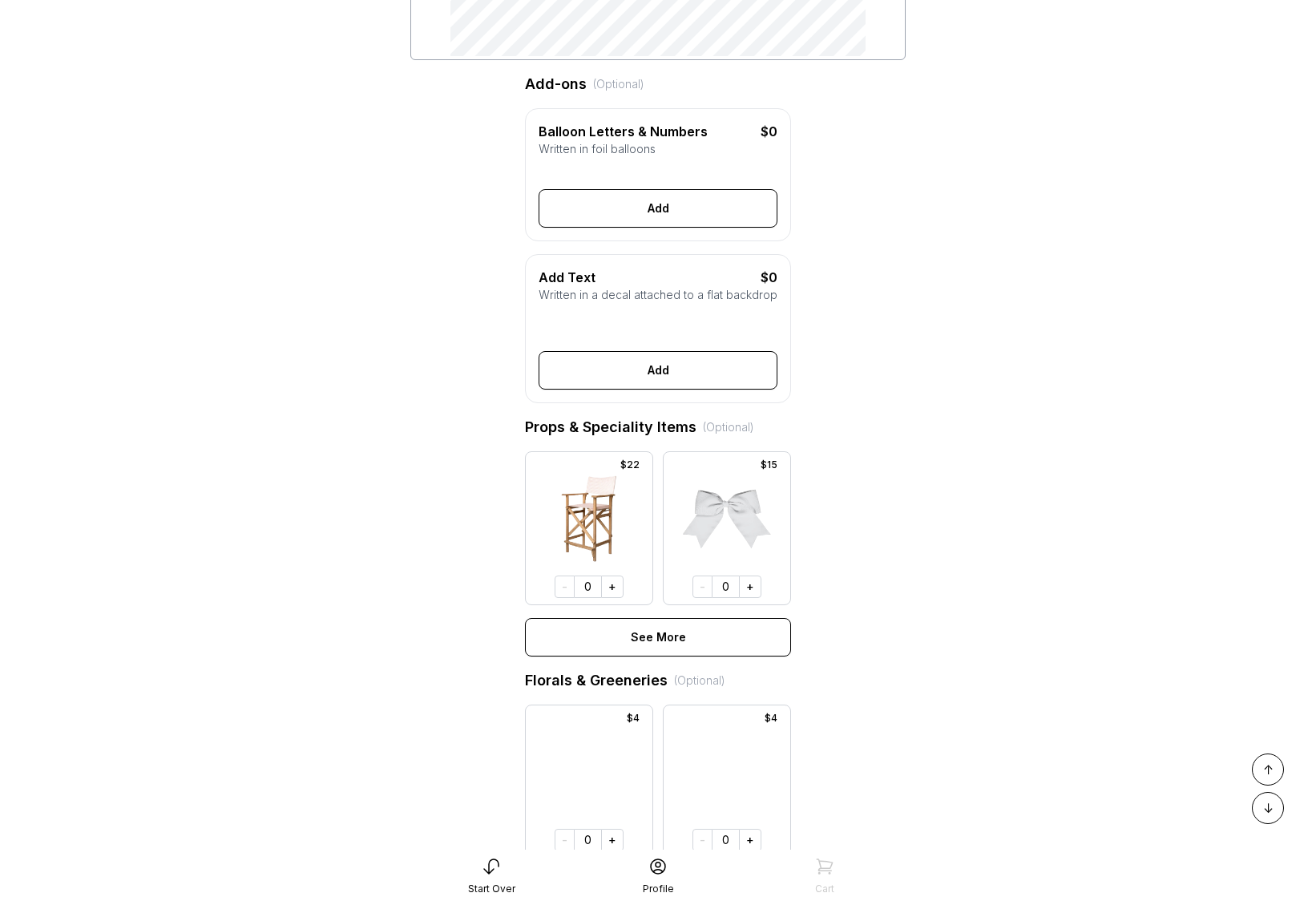
scroll to position [981, 0]
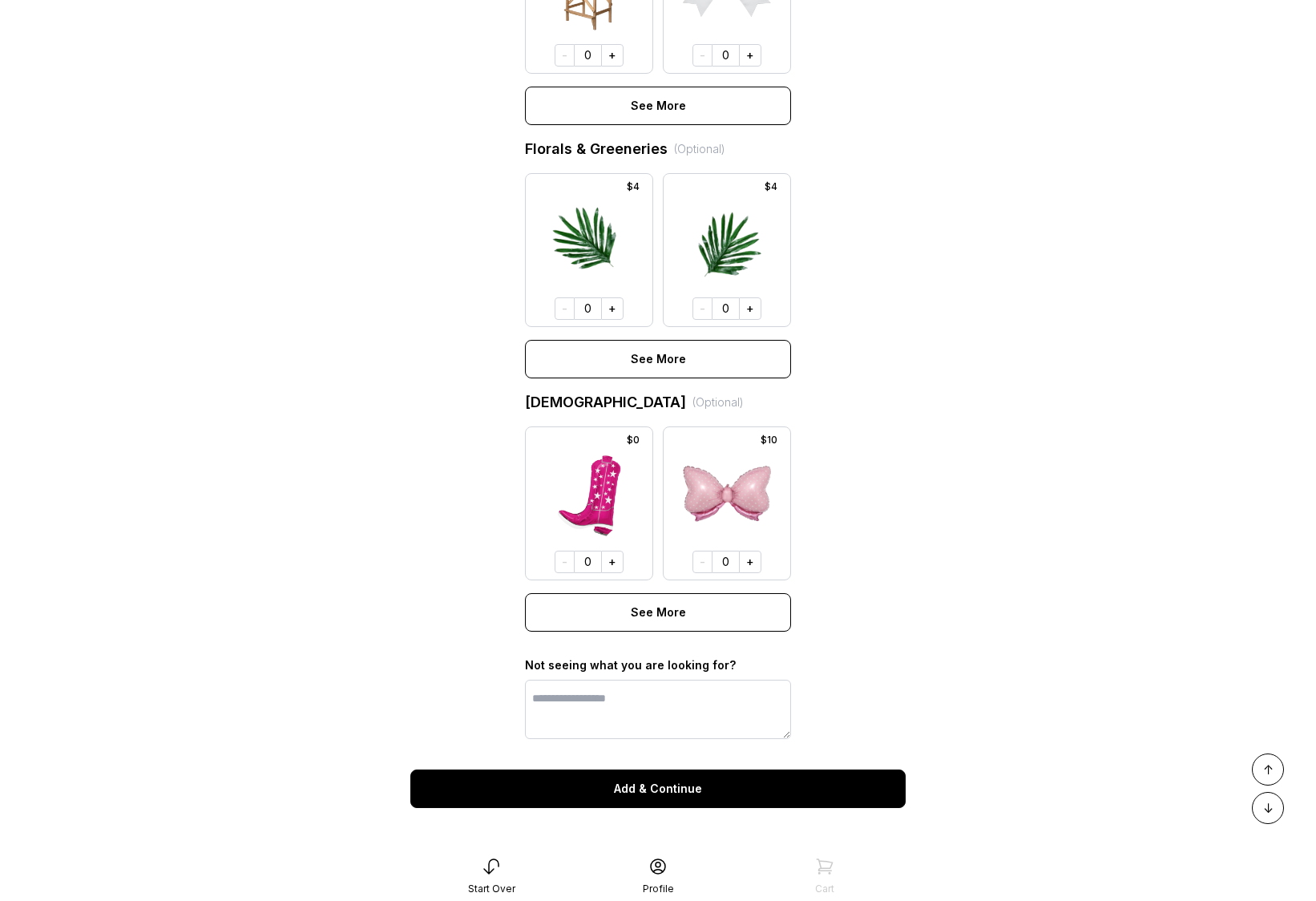
click at [645, 799] on button "Add & Continue" at bounding box center [658, 789] width 496 height 39
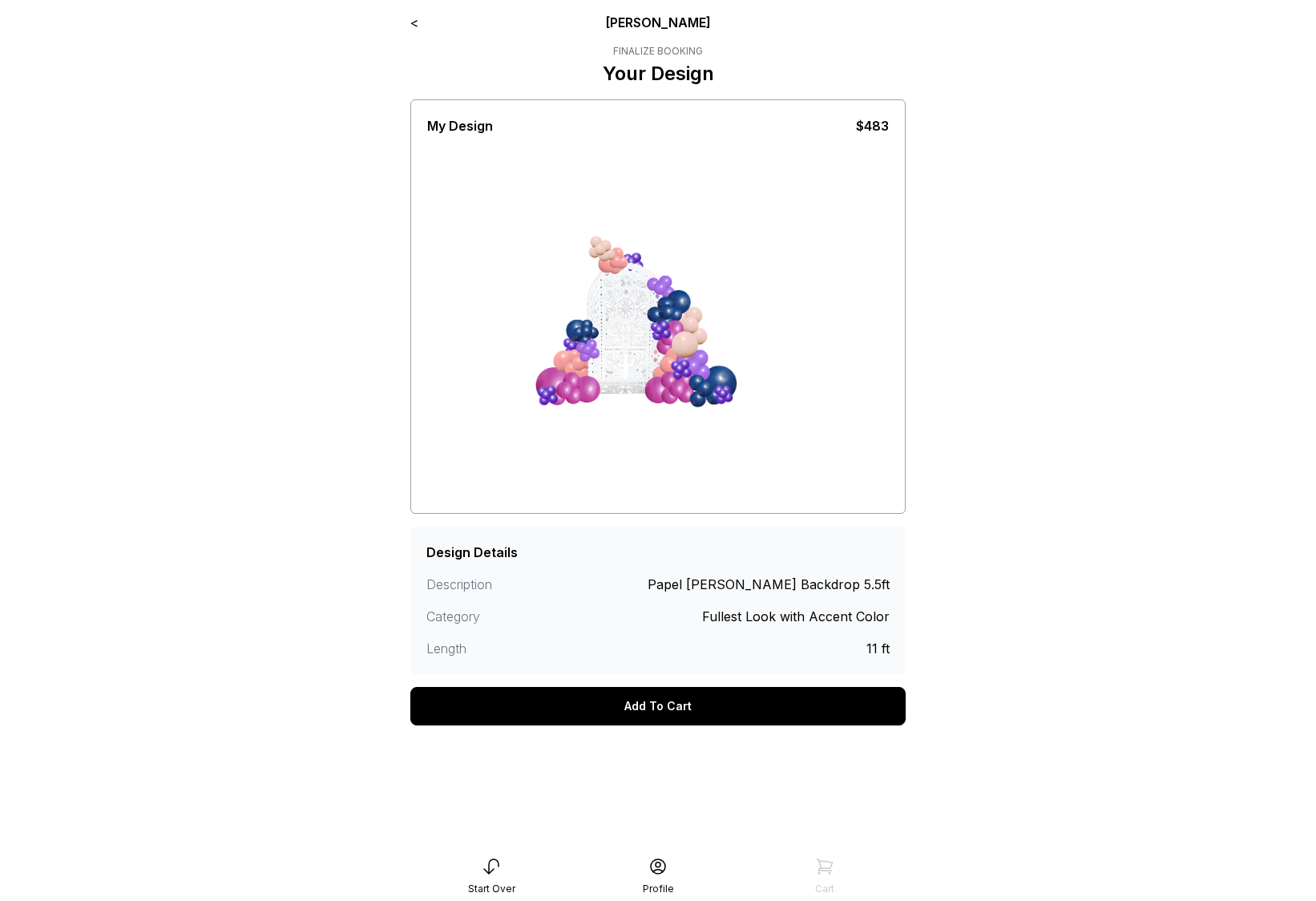
click at [649, 708] on div "Add To Cart" at bounding box center [658, 706] width 496 height 39
click at [680, 700] on div "Add To Cart" at bounding box center [658, 706] width 496 height 39
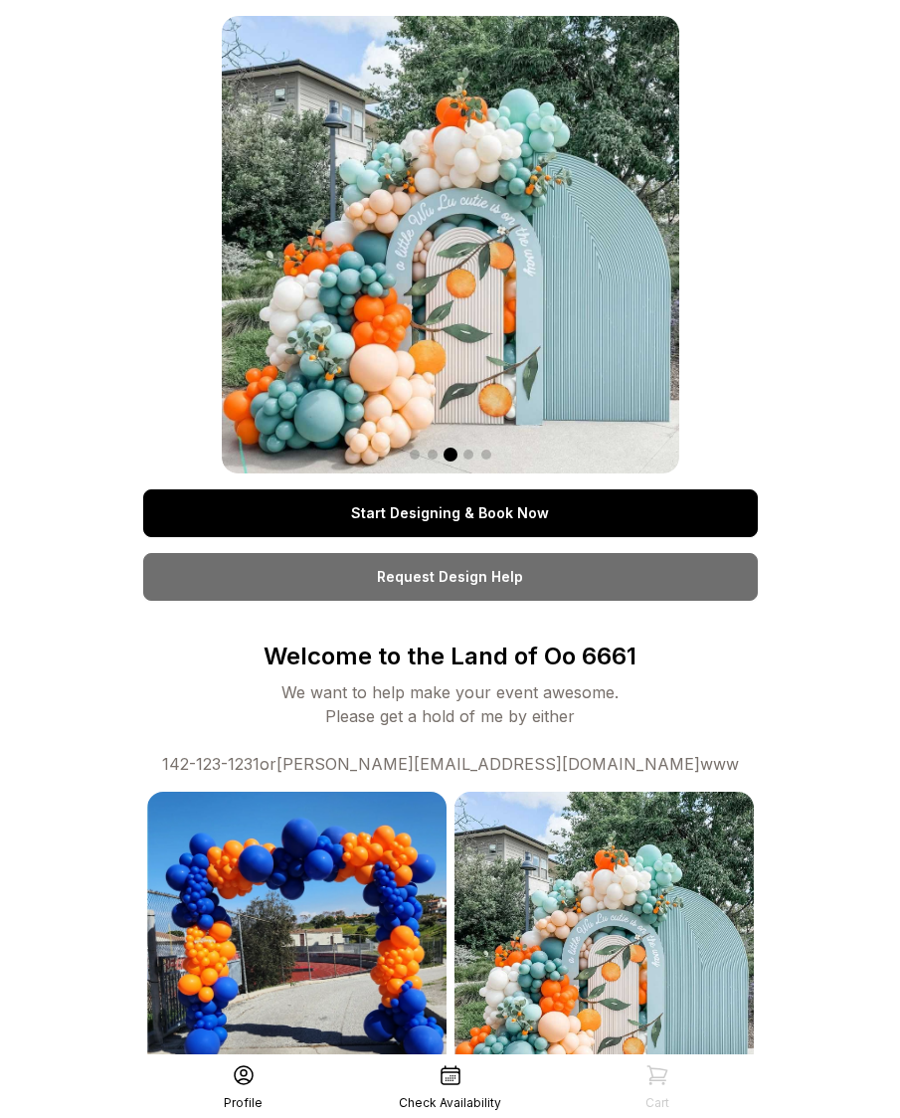
click at [435, 521] on link "Start Designing & Book Now" at bounding box center [450, 513] width 615 height 48
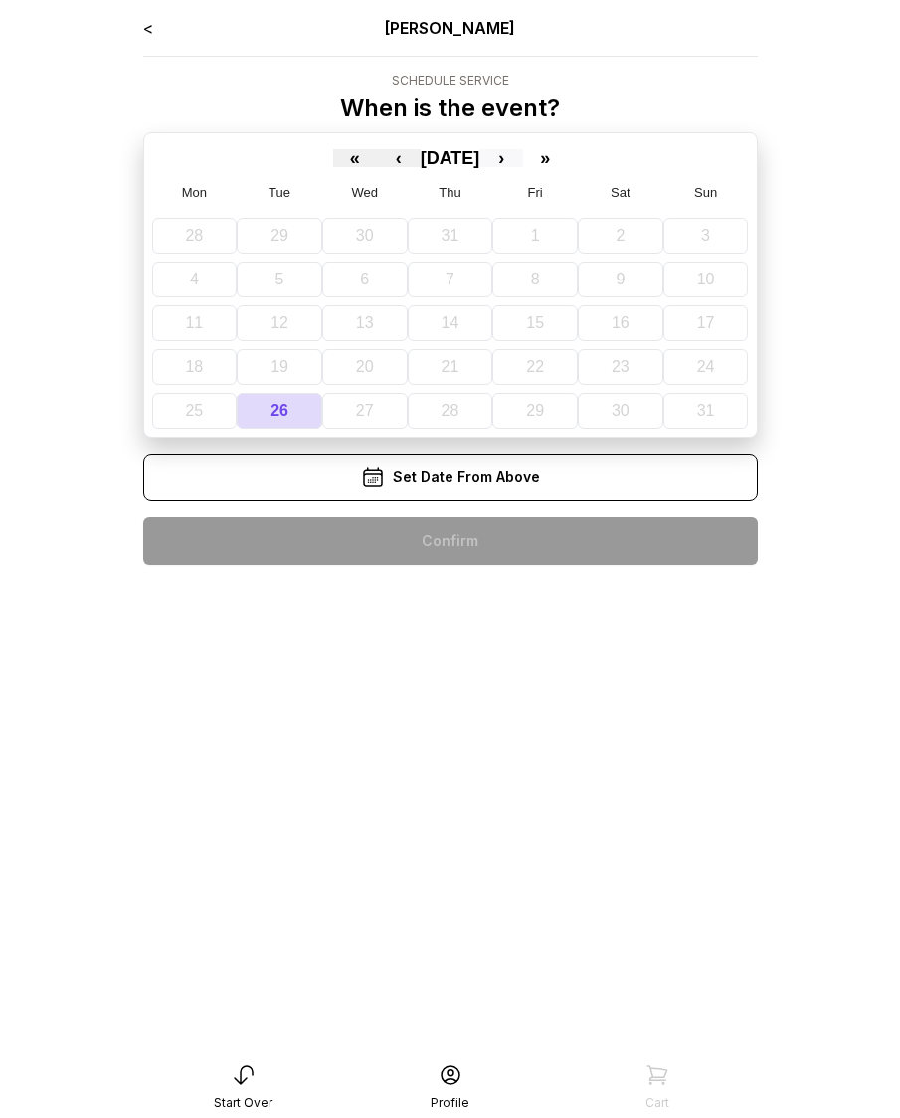
click at [523, 159] on button "›" at bounding box center [501, 158] width 44 height 18
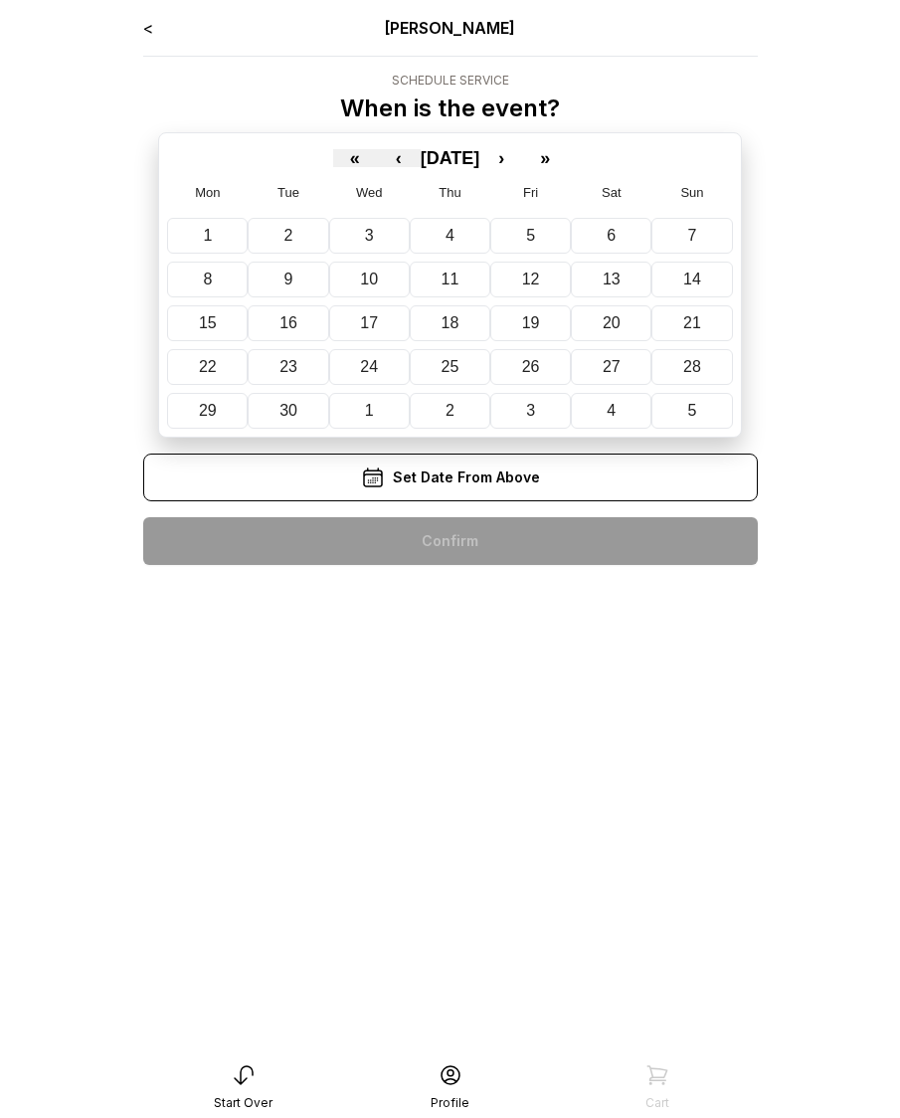
click at [463, 260] on div "1 2 3 4 5 6 7 8 9 10 11 12 13 14 15 16 17 18 19 20 21 22 23 24 25 26 27 28 29 3…" at bounding box center [449, 319] width 565 height 219
click at [448, 270] on abbr "11" at bounding box center [451, 278] width 18 height 17
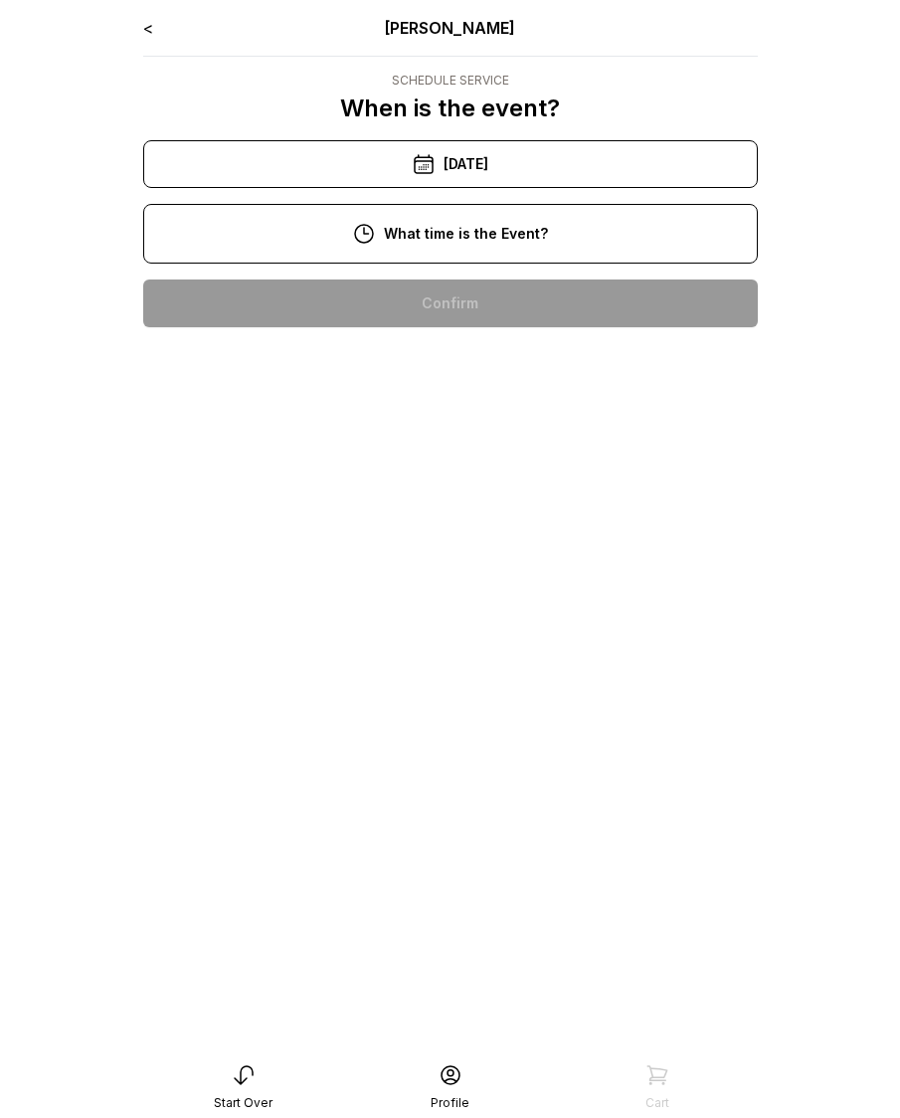
click at [461, 308] on div "10:00 am" at bounding box center [450, 303] width 583 height 48
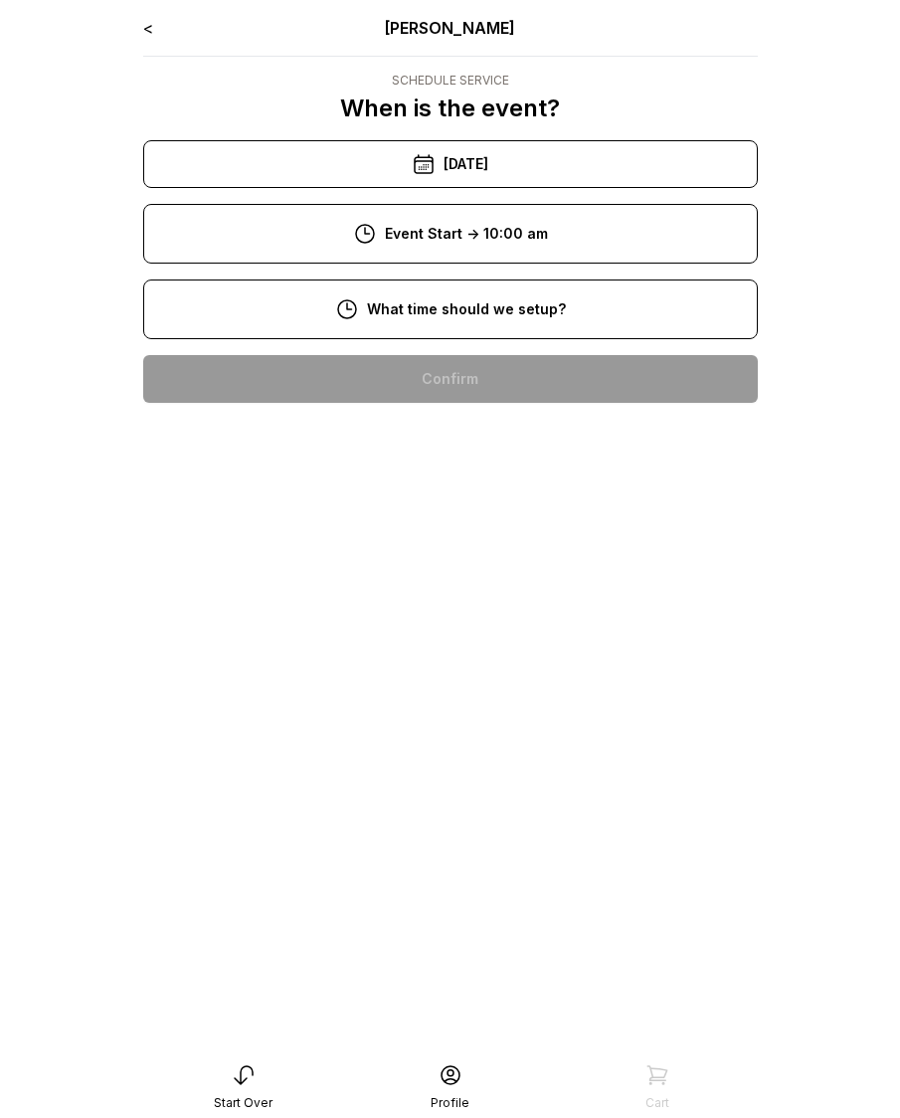
click at [468, 378] on div "8:00 am" at bounding box center [450, 379] width 583 height 48
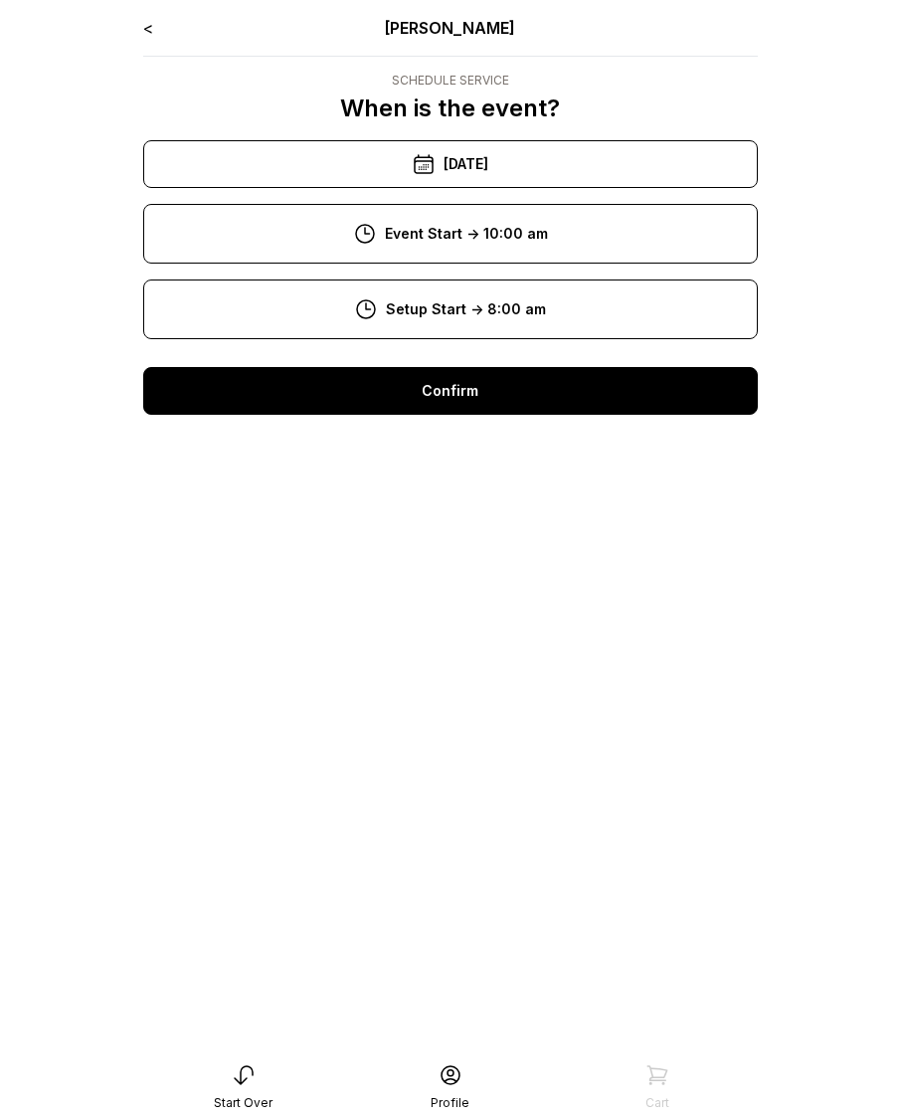
click at [465, 395] on div "Confirm" at bounding box center [450, 391] width 615 height 48
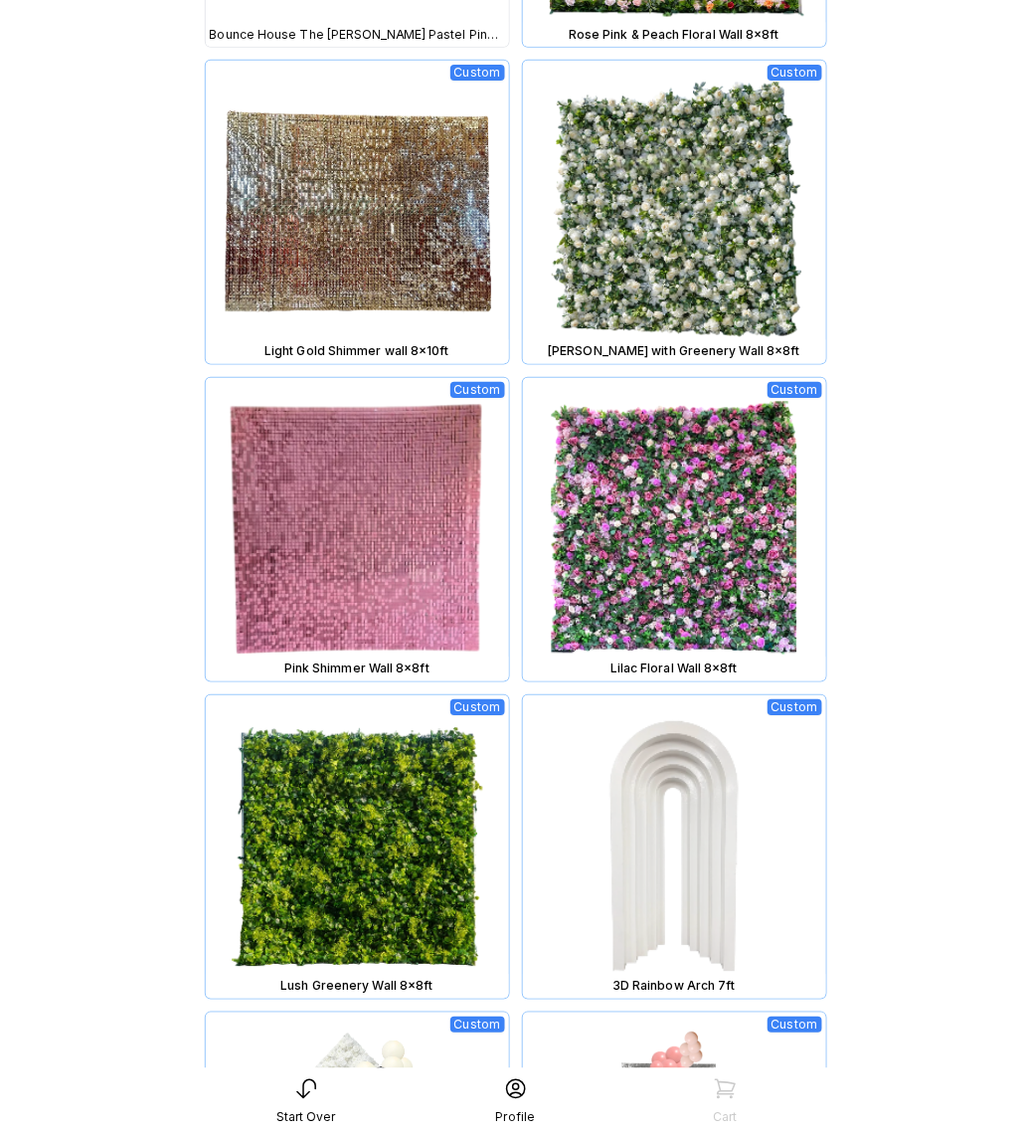
scroll to position [1681, 0]
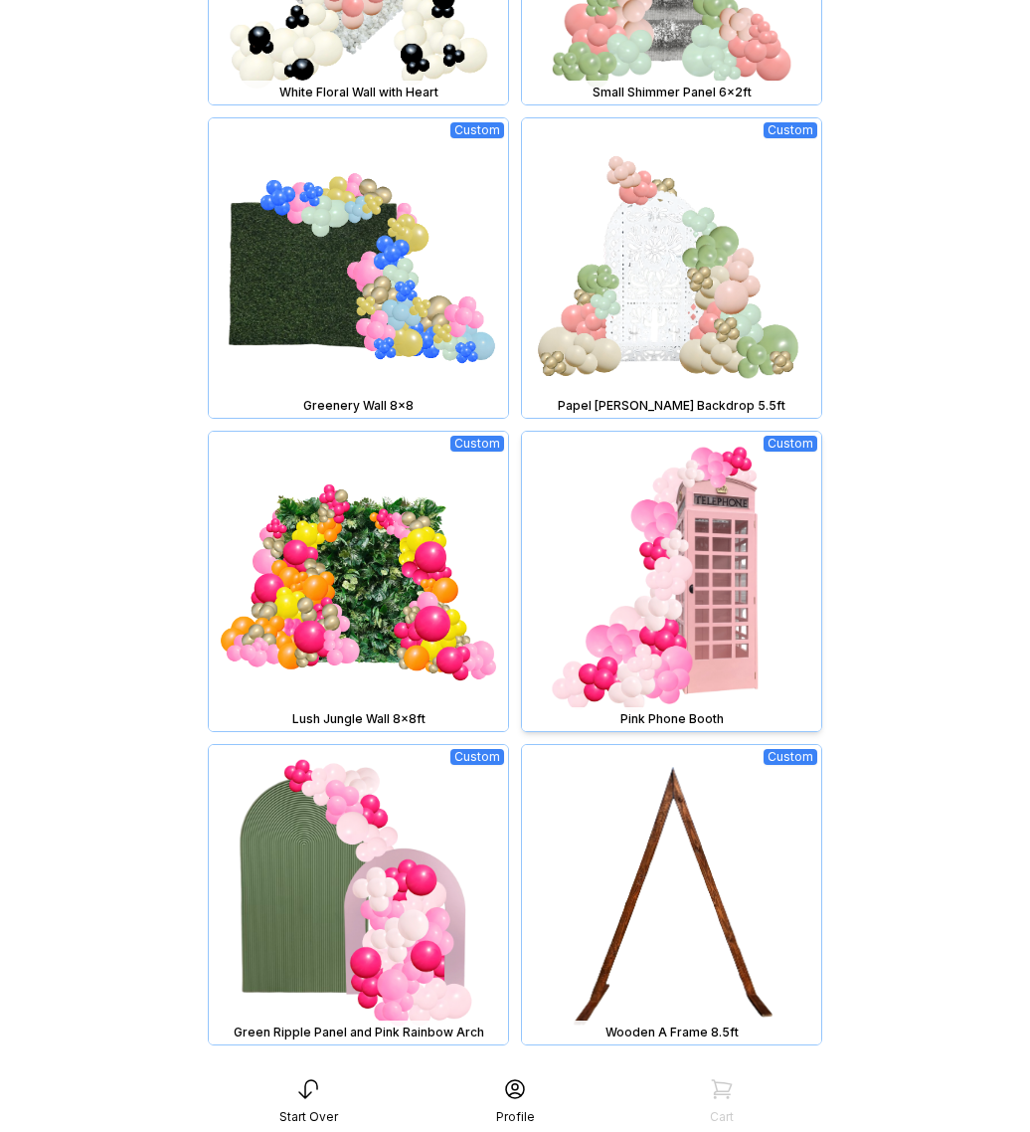
click at [740, 540] on img at bounding box center [671, 581] width 299 height 299
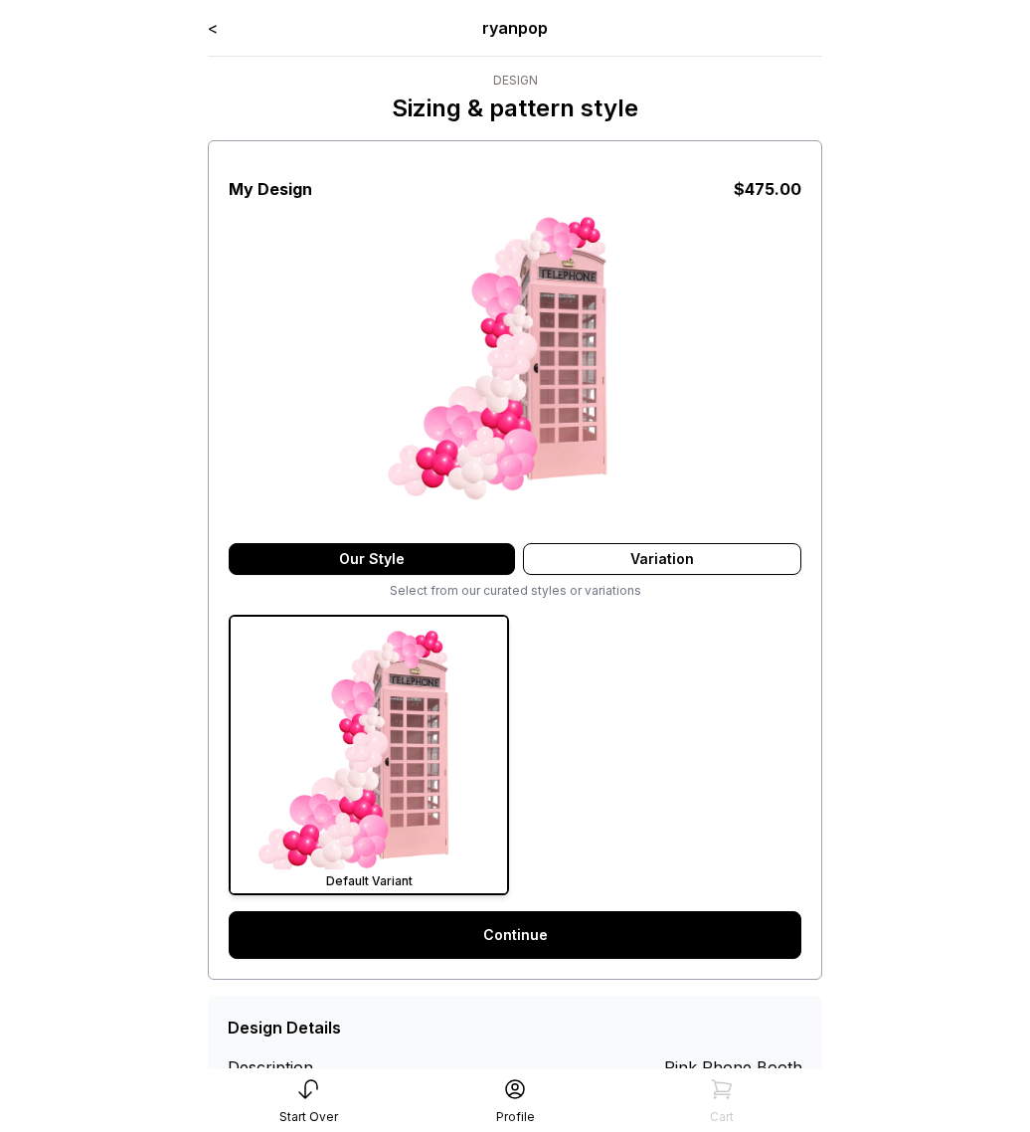
click at [526, 936] on link "Continue" at bounding box center [515, 935] width 573 height 48
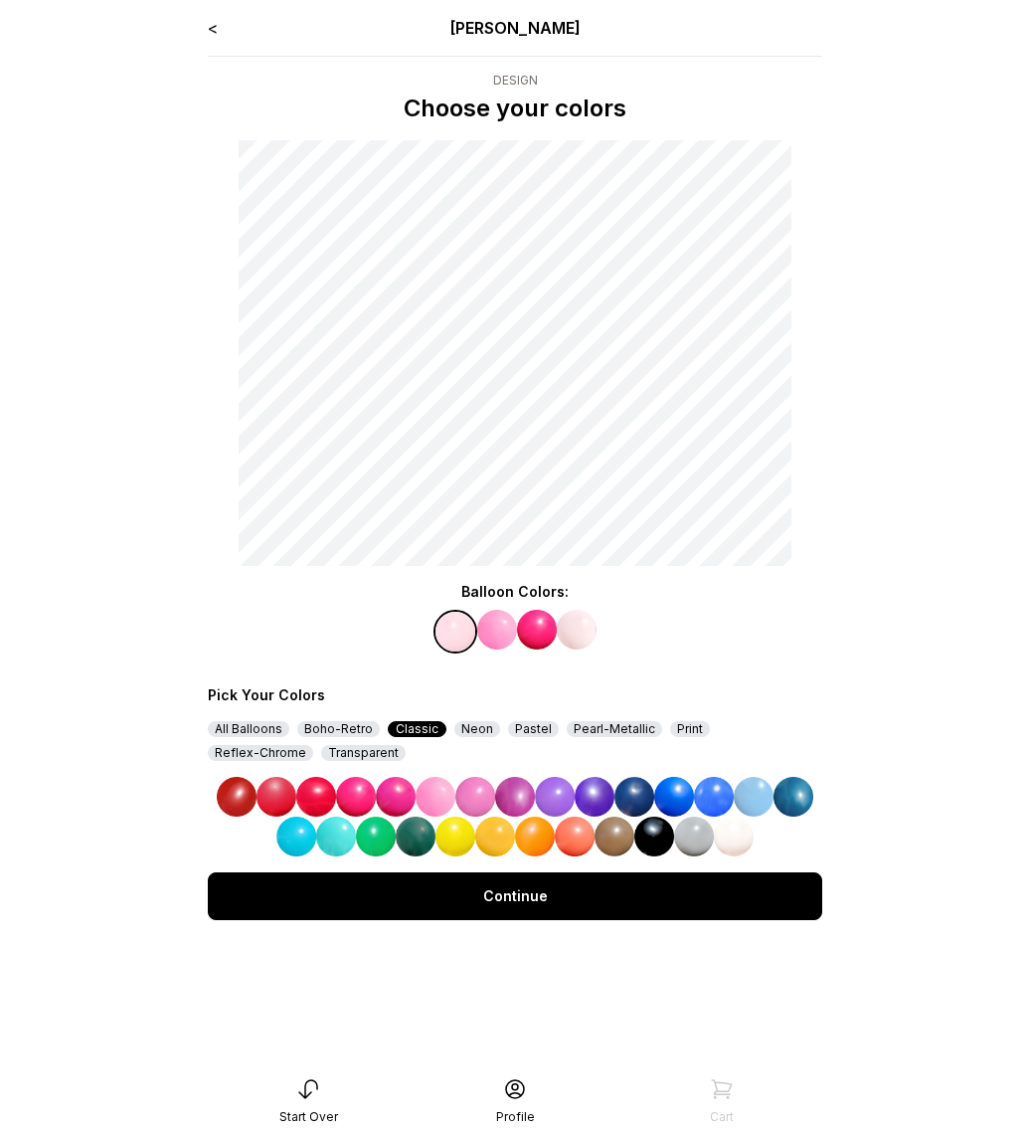
click at [345, 906] on div "Continue" at bounding box center [515, 896] width 615 height 48
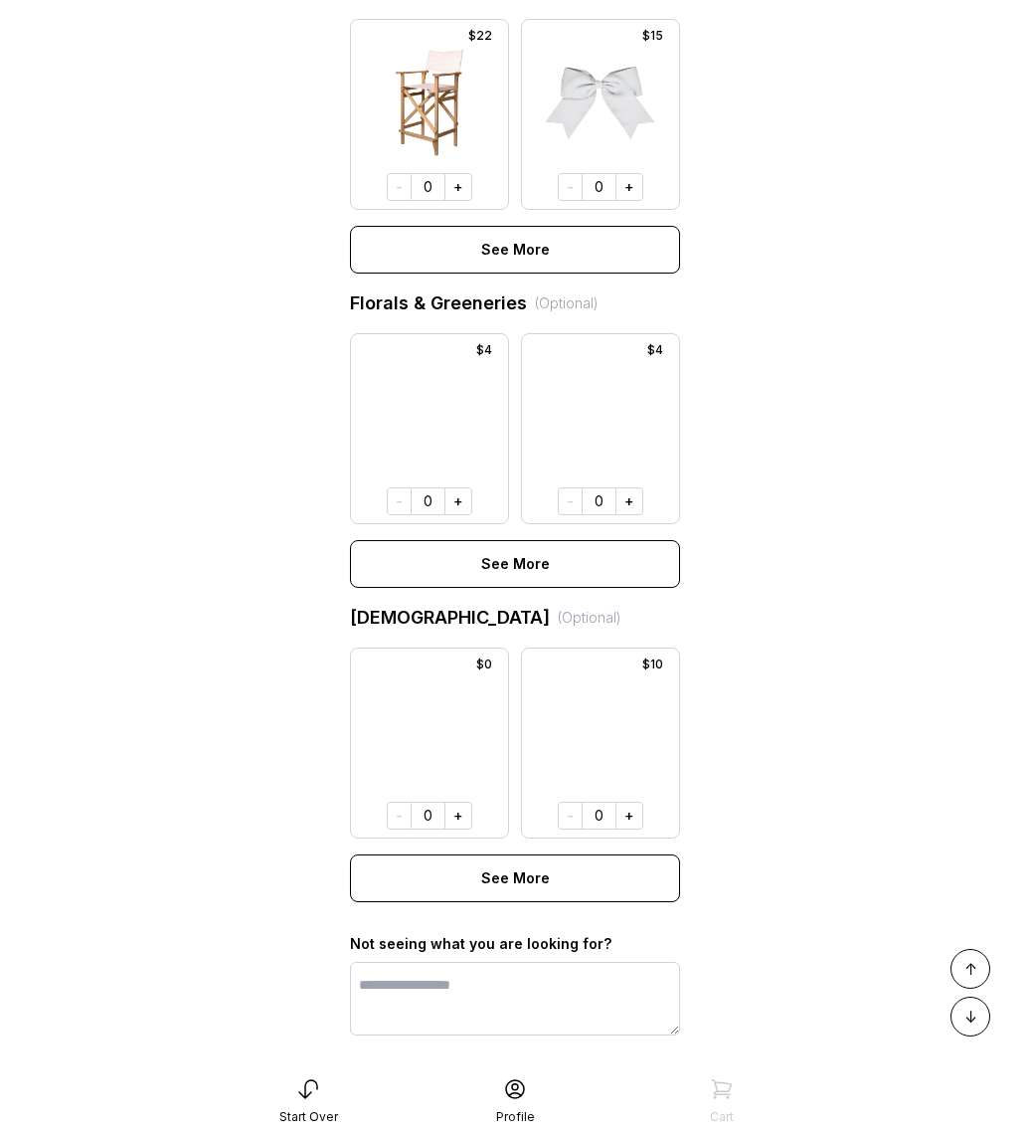
scroll to position [1203, 0]
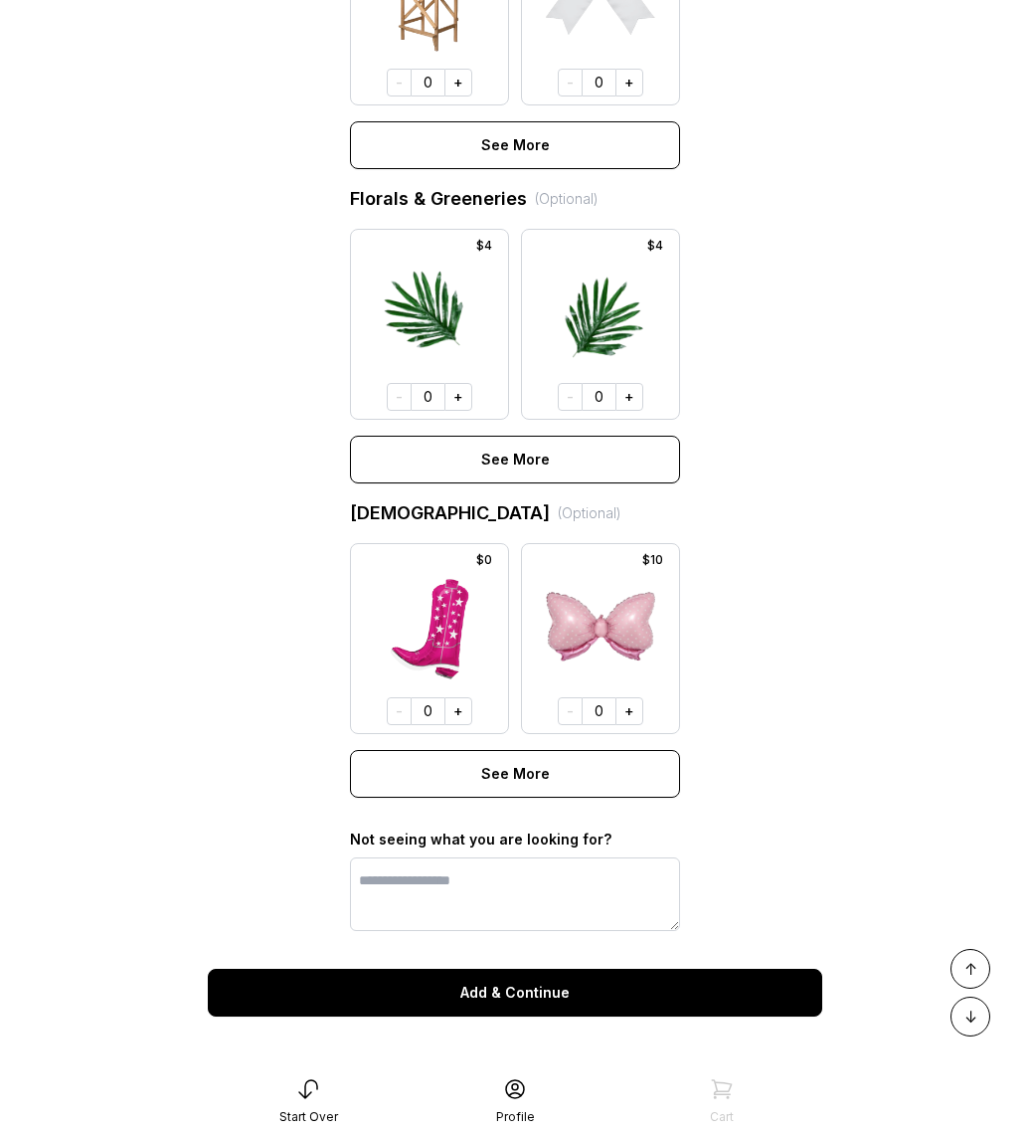
click at [375, 991] on button "Add & Continue" at bounding box center [515, 993] width 615 height 48
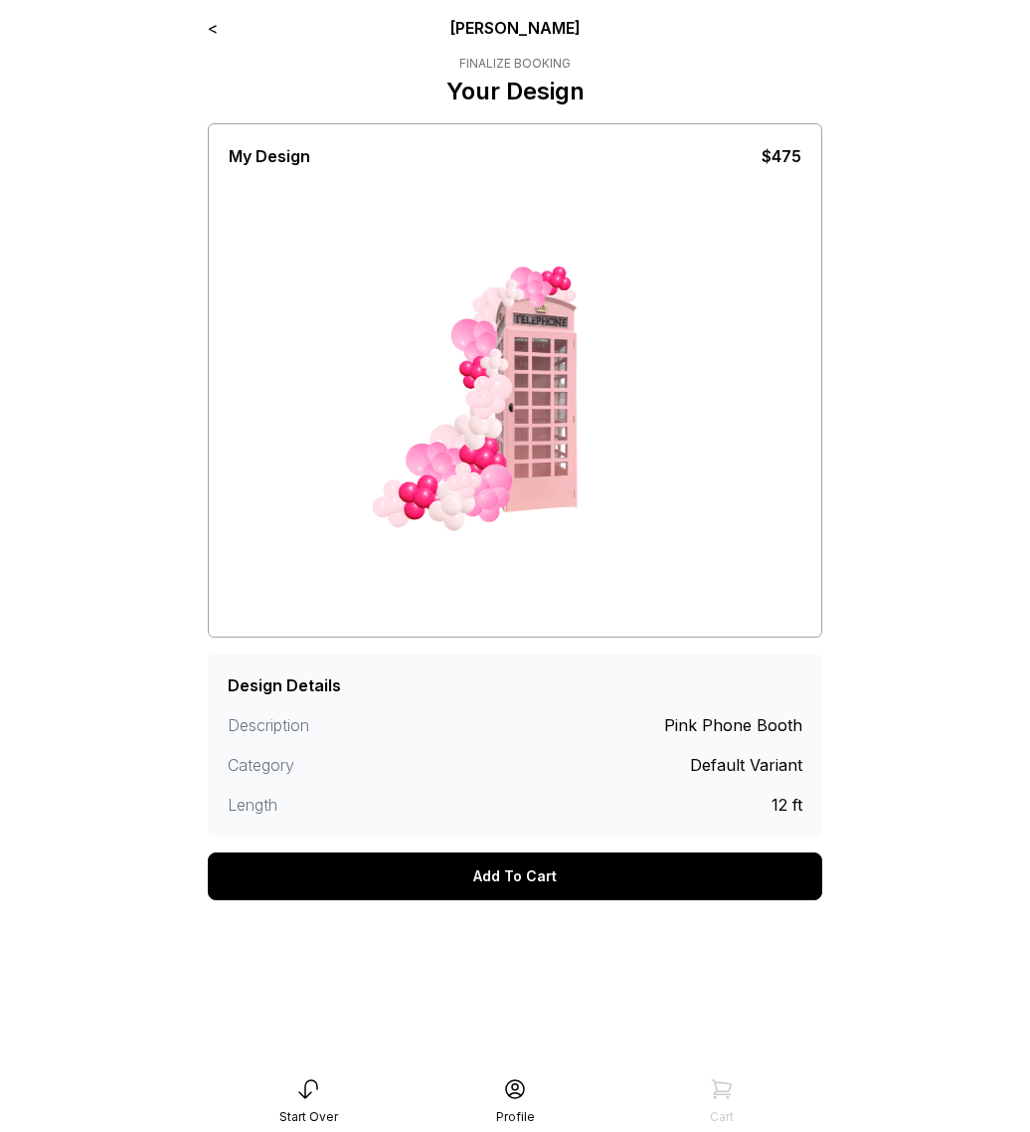
click at [516, 886] on div "Add To Cart" at bounding box center [515, 876] width 615 height 48
click at [459, 861] on div "Add To Cart" at bounding box center [515, 876] width 615 height 48
